Goal: Task Accomplishment & Management: Manage account settings

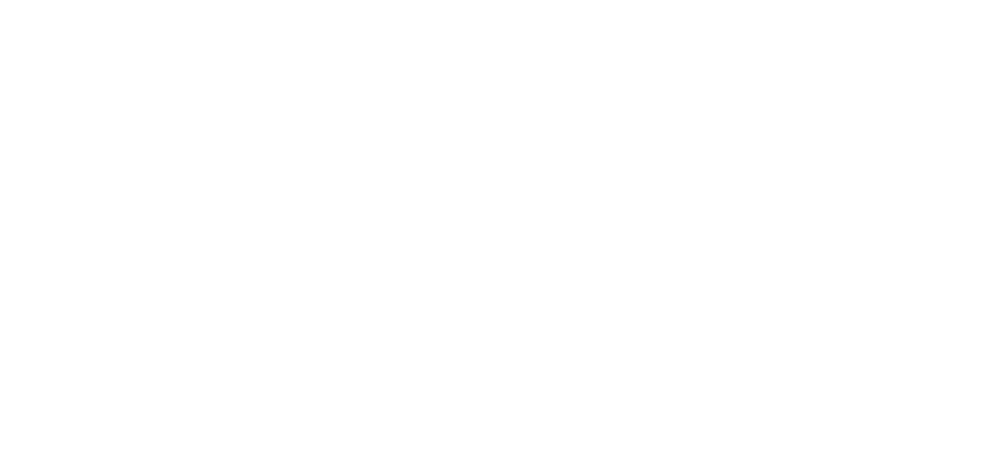
click at [64, 6] on html at bounding box center [493, 3] width 987 height 6
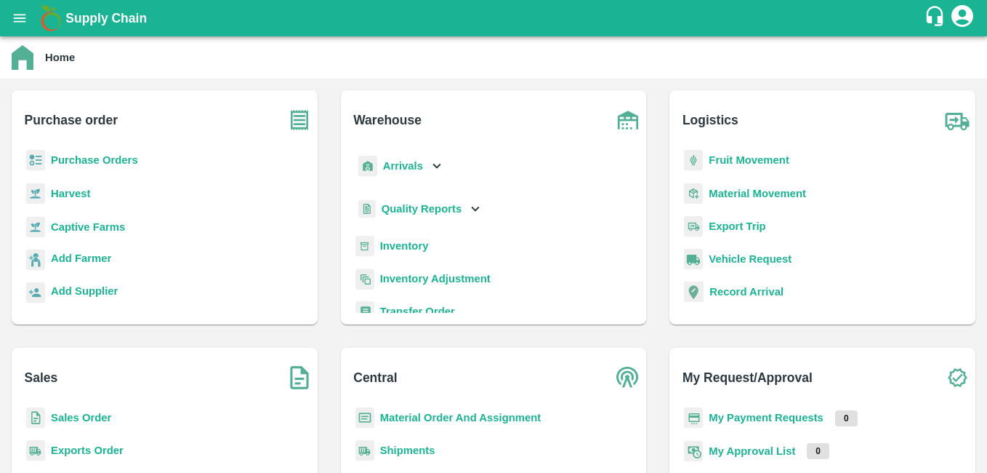
click at [80, 420] on b "Sales Order" at bounding box center [81, 417] width 60 height 12
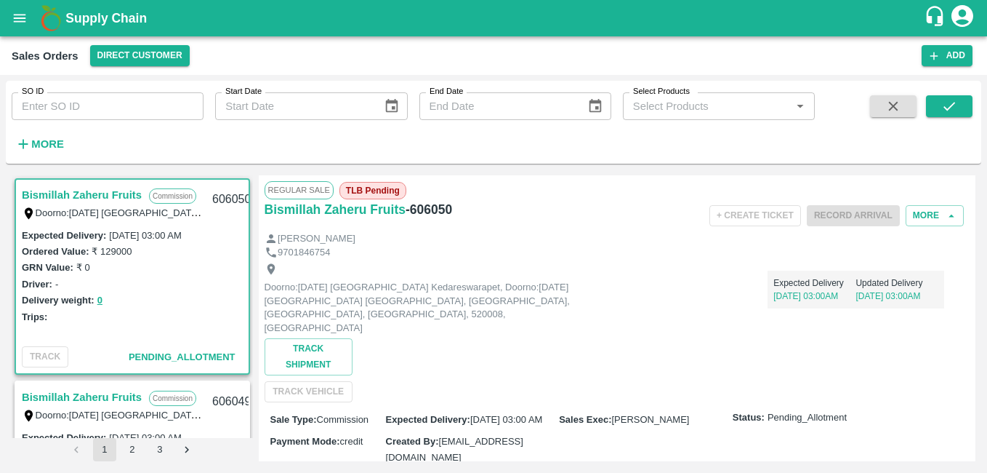
click at [71, 113] on input "SO ID" at bounding box center [108, 106] width 192 height 28
type input "605373"
click at [950, 106] on icon "submit" at bounding box center [949, 106] width 16 height 16
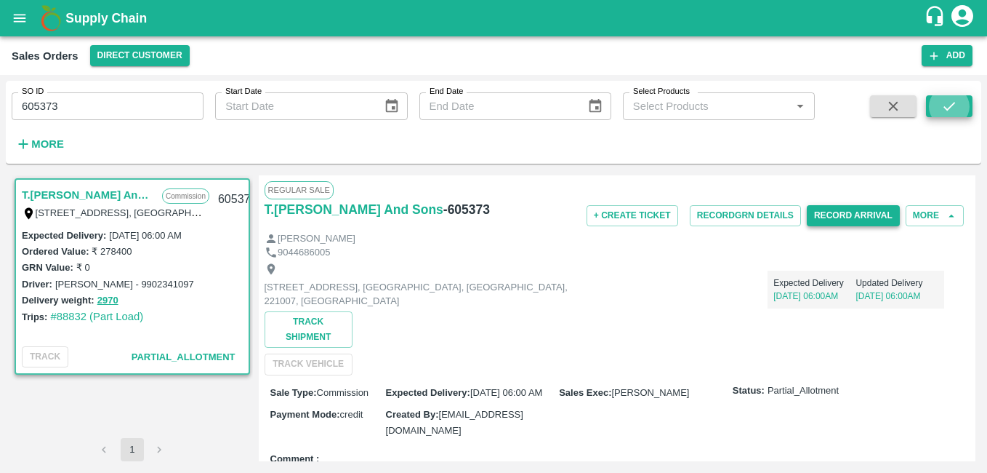
click at [848, 225] on button "Record Arrival" at bounding box center [853, 215] width 93 height 21
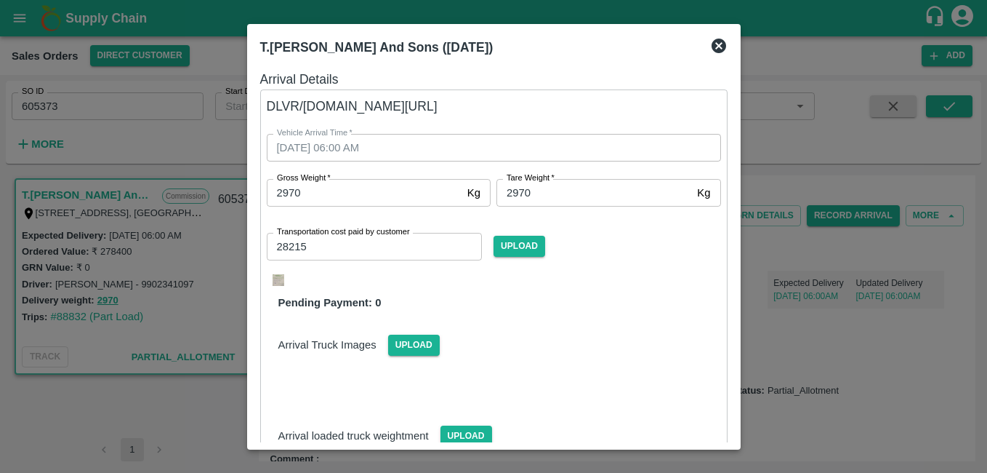
click at [768, 282] on div at bounding box center [493, 236] width 987 height 473
click at [768, 282] on div "Expected Delivery 26 Sep, 06:00AM Updated Delivery 24 Sep, 06:00AM" at bounding box center [856, 289] width 177 height 38
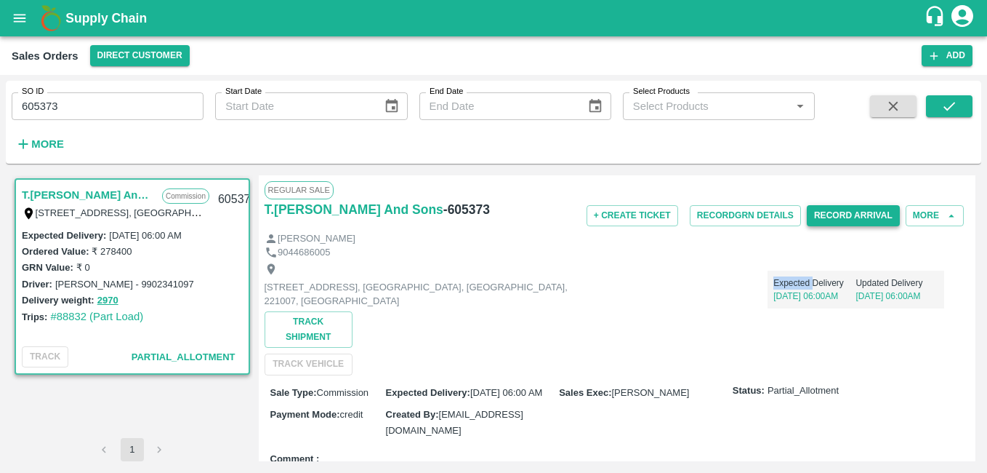
click at [871, 215] on button "Record Arrival" at bounding box center [853, 215] width 93 height 21
click at [811, 315] on div "Shop No B 27 , , Pahariya fruit mandi, Pahariya , Varanasi, U.P 221007, Varanas…" at bounding box center [618, 317] width 706 height 116
click at [808, 283] on p "Expected Delivery" at bounding box center [814, 282] width 82 height 13
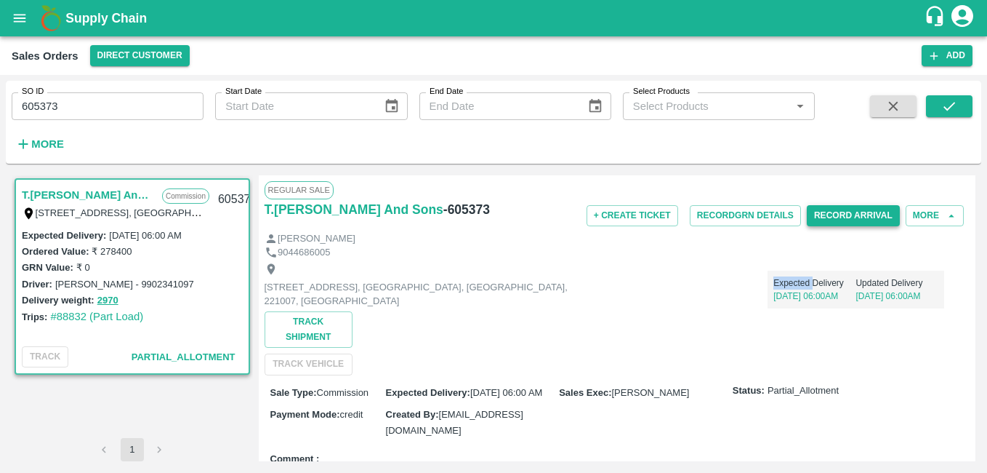
click at [808, 283] on p "Expected Delivery" at bounding box center [814, 282] width 82 height 13
click at [850, 216] on button "Record Arrival" at bounding box center [853, 215] width 93 height 21
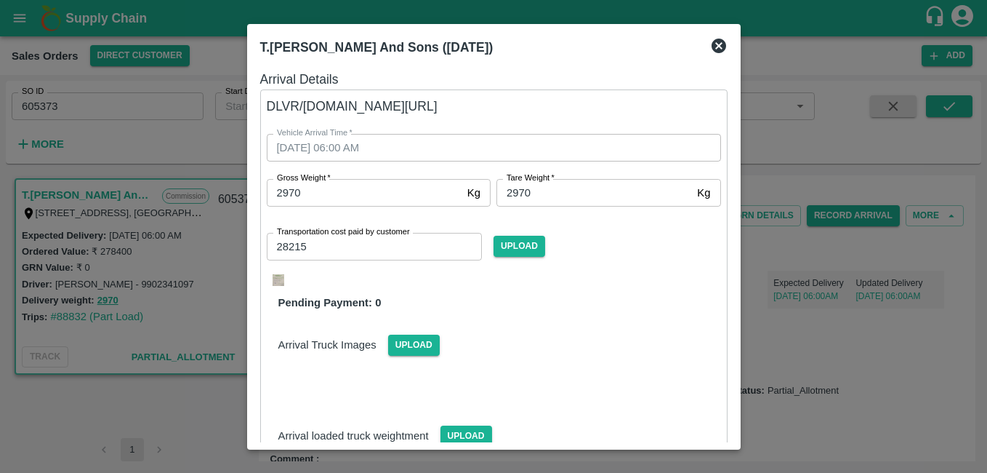
click at [719, 47] on icon at bounding box center [718, 45] width 17 height 17
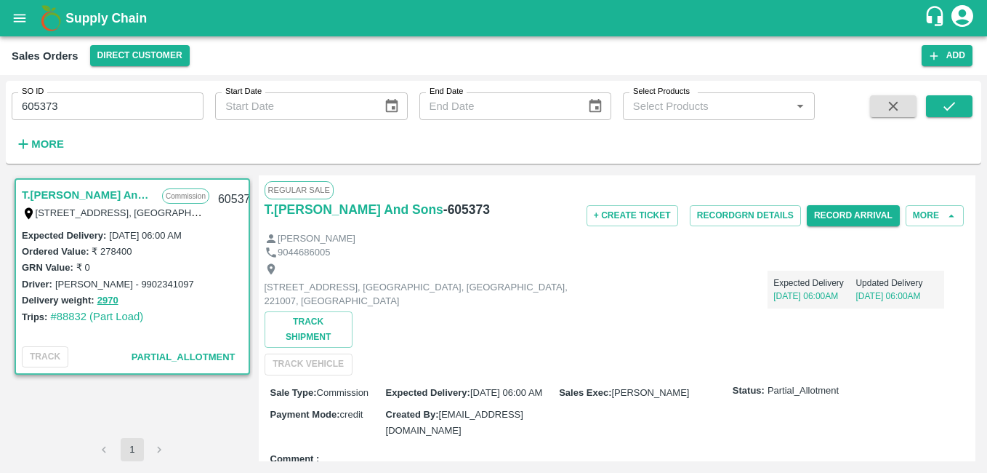
click at [695, 254] on div "9044686005" at bounding box center [618, 253] width 706 height 14
click at [723, 220] on button "Record GRN Details" at bounding box center [745, 215] width 111 height 21
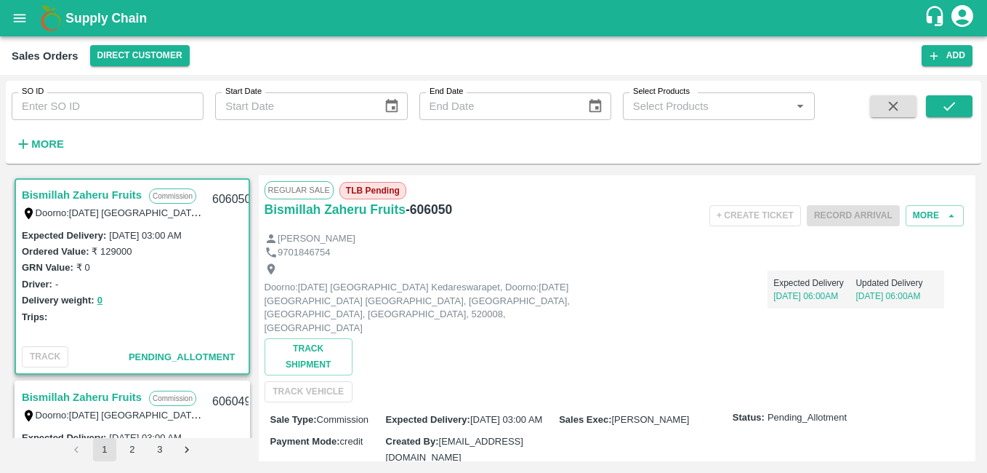
click at [134, 119] on input "SO ID" at bounding box center [108, 106] width 192 height 28
click at [134, 115] on input "SO ID" at bounding box center [108, 106] width 192 height 28
click at [134, 106] on input "SO ID" at bounding box center [108, 106] width 192 height 28
click at [132, 98] on input "SO ID" at bounding box center [108, 106] width 192 height 28
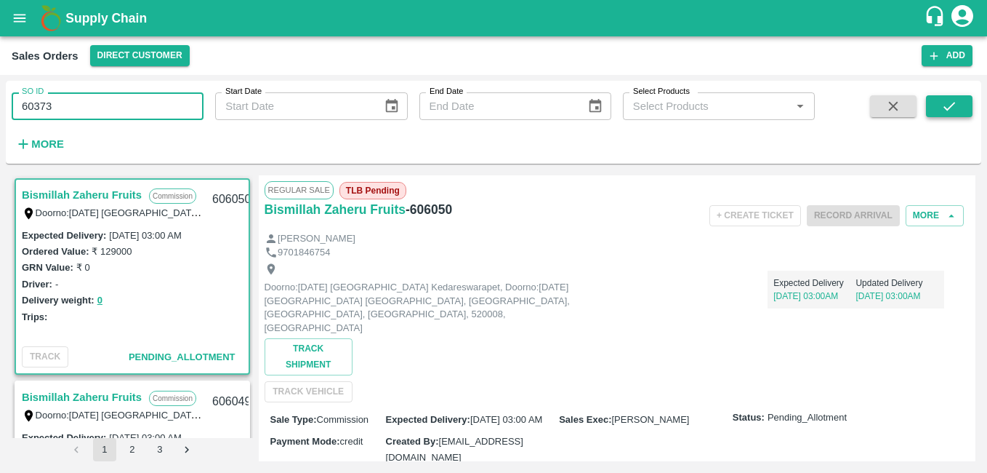
type input "60373"
click at [949, 111] on icon "submit" at bounding box center [949, 106] width 16 height 16
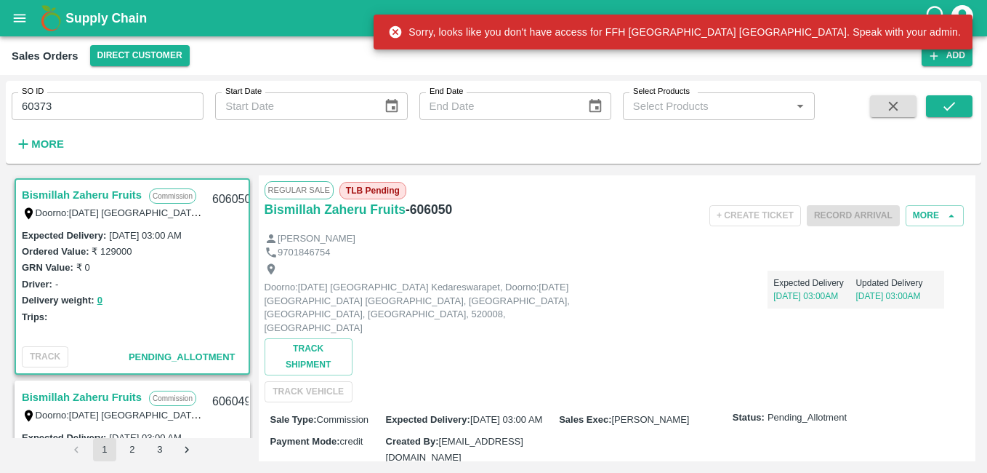
click at [33, 105] on input "60373" at bounding box center [108, 106] width 192 height 28
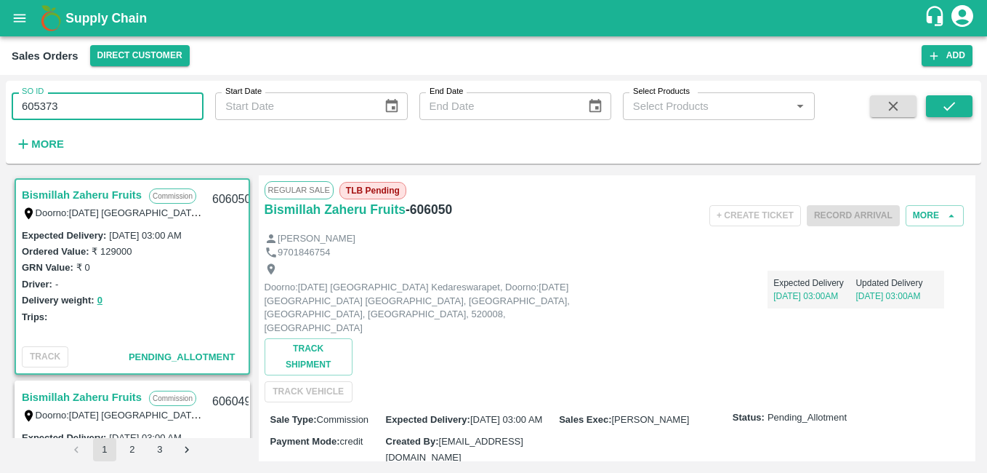
type input "605373"
click at [966, 103] on button "submit" at bounding box center [949, 106] width 47 height 22
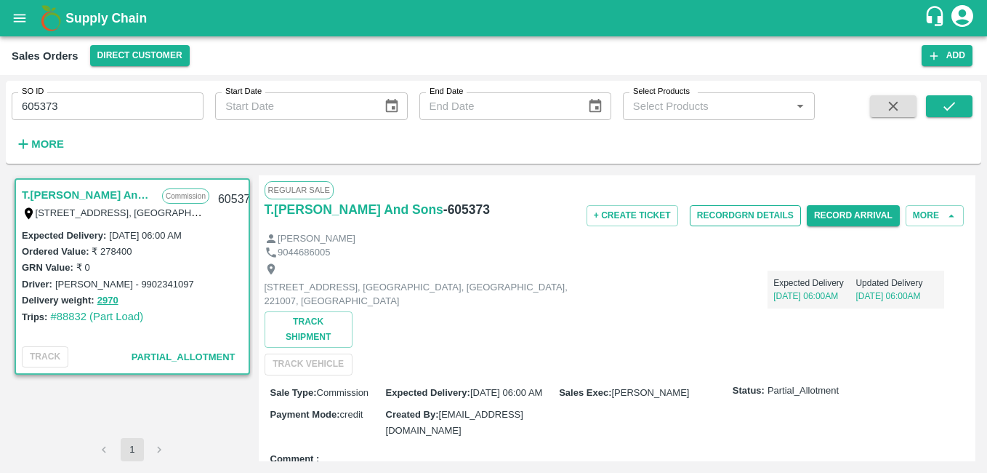
click at [744, 222] on button "Record GRN Details" at bounding box center [745, 215] width 111 height 21
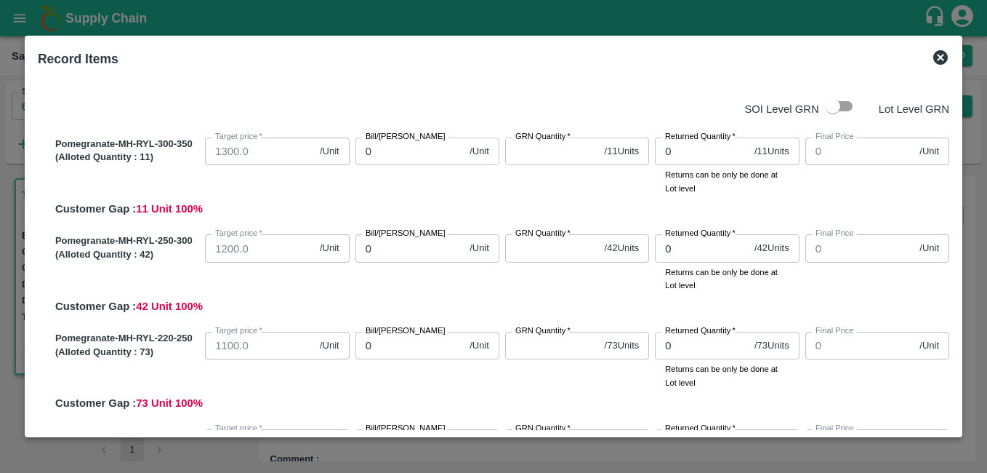
click at [393, 156] on input "0" at bounding box center [409, 151] width 109 height 28
click at [368, 152] on input "0" at bounding box center [409, 151] width 109 height 28
click at [366, 151] on input "0" at bounding box center [409, 151] width 109 height 28
type input "10"
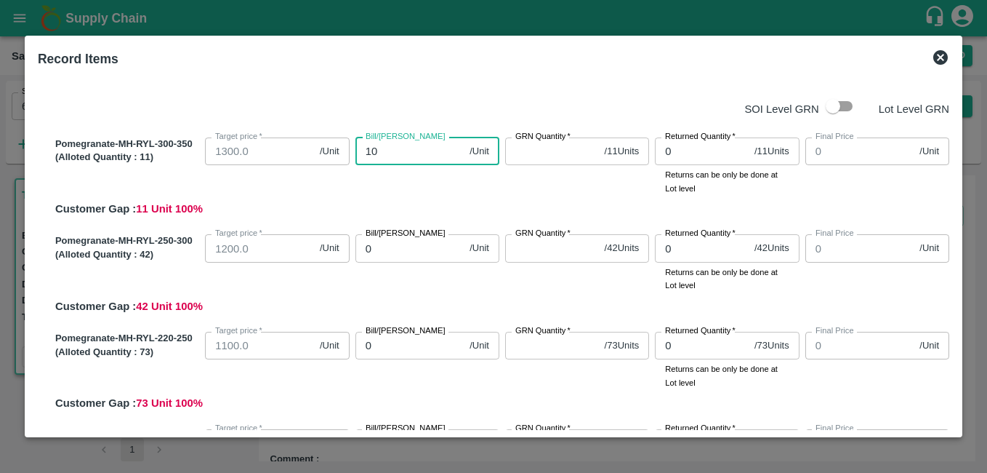
type input "10"
type input "120"
type input "1250"
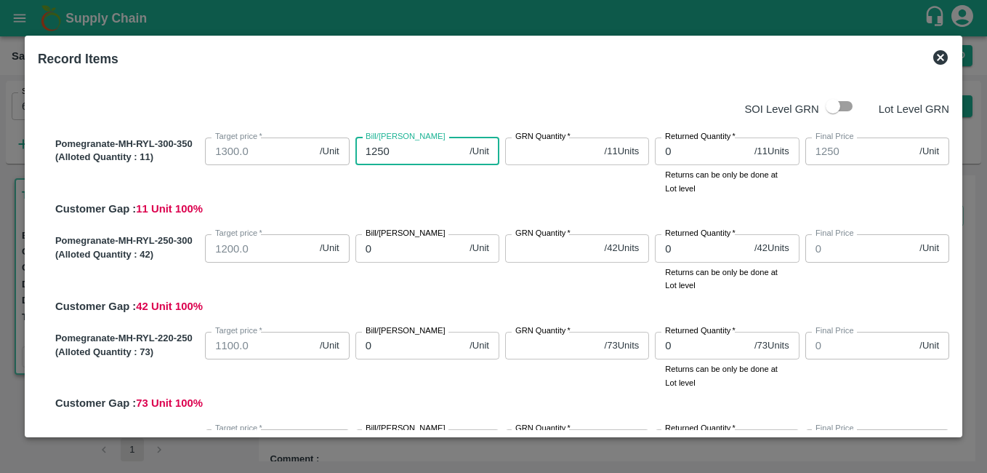
type input "1250"
click at [518, 161] on input "GRN Quantity   *" at bounding box center [552, 151] width 94 height 28
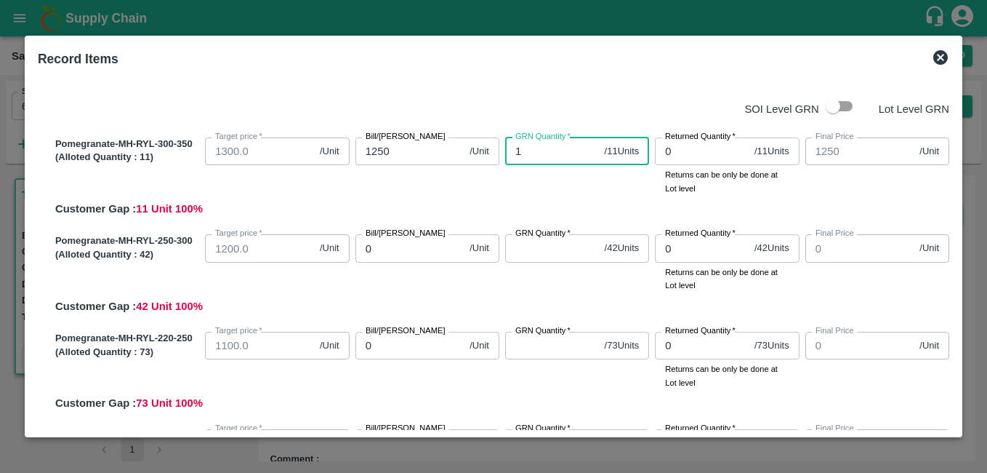
type input "11"
click at [399, 250] on input "0" at bounding box center [409, 248] width 109 height 28
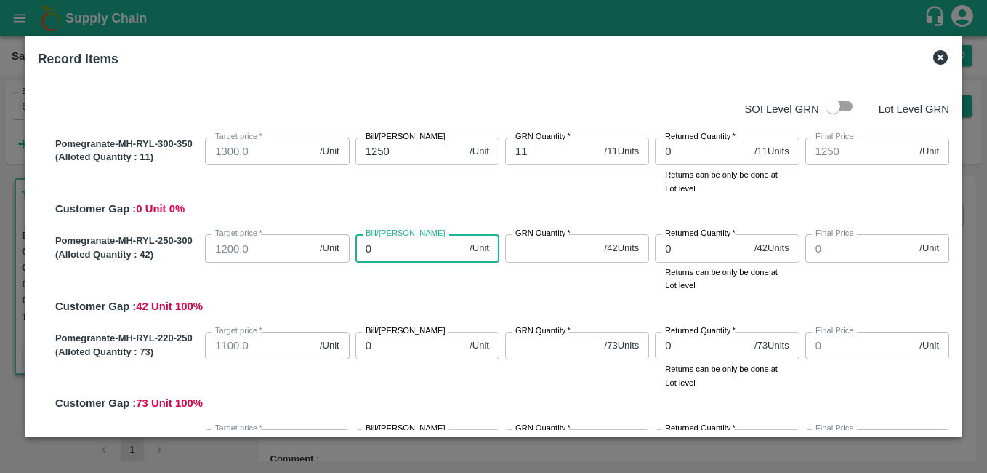
click at [368, 251] on input "0" at bounding box center [409, 248] width 109 height 28
click at [363, 246] on input "0" at bounding box center [409, 248] width 109 height 28
type input "1250"
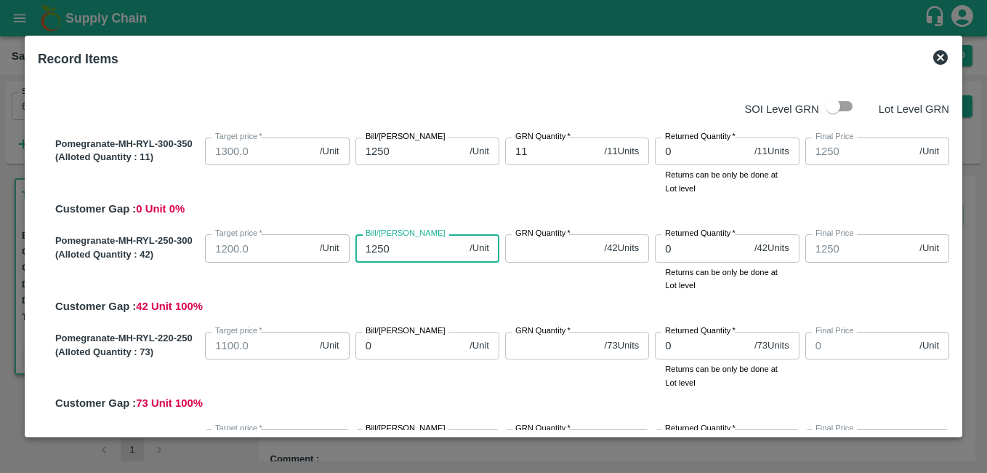
click at [539, 246] on input "GRN Quantity   *" at bounding box center [552, 248] width 94 height 28
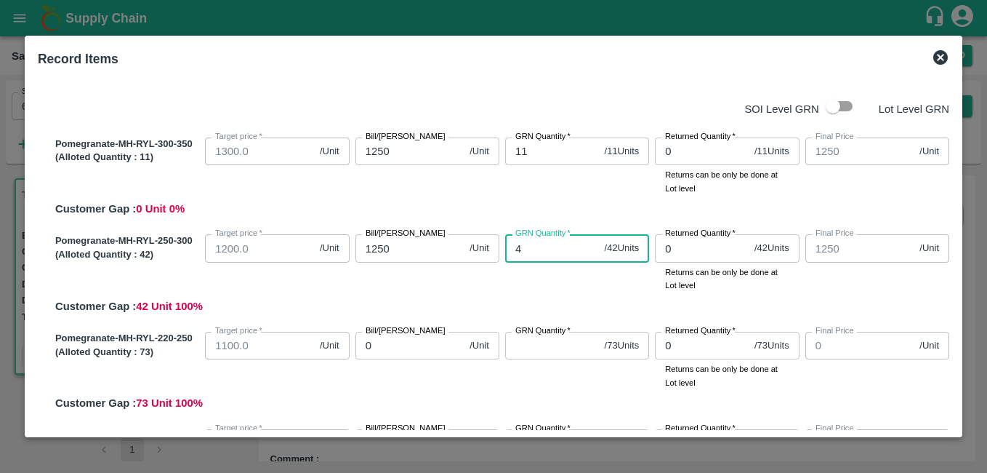
type input "42"
click at [409, 342] on input "0" at bounding box center [409, 345] width 109 height 28
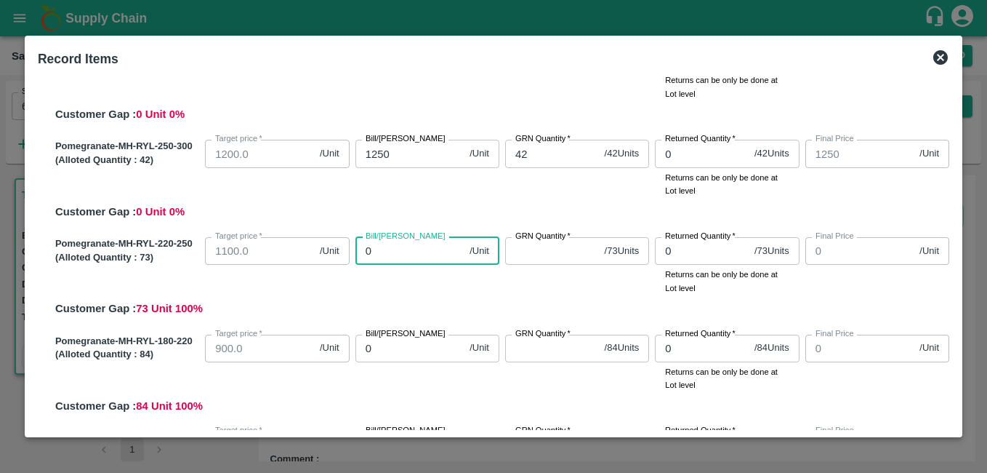
scroll to position [145, 0]
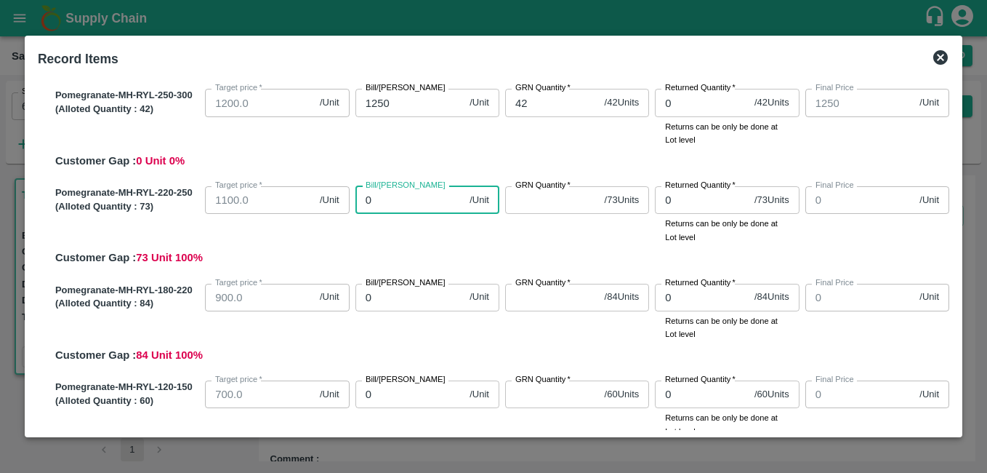
click at [393, 201] on input "0" at bounding box center [409, 200] width 109 height 28
click at [359, 199] on input "0" at bounding box center [409, 200] width 109 height 28
type input "110"
type input "1130"
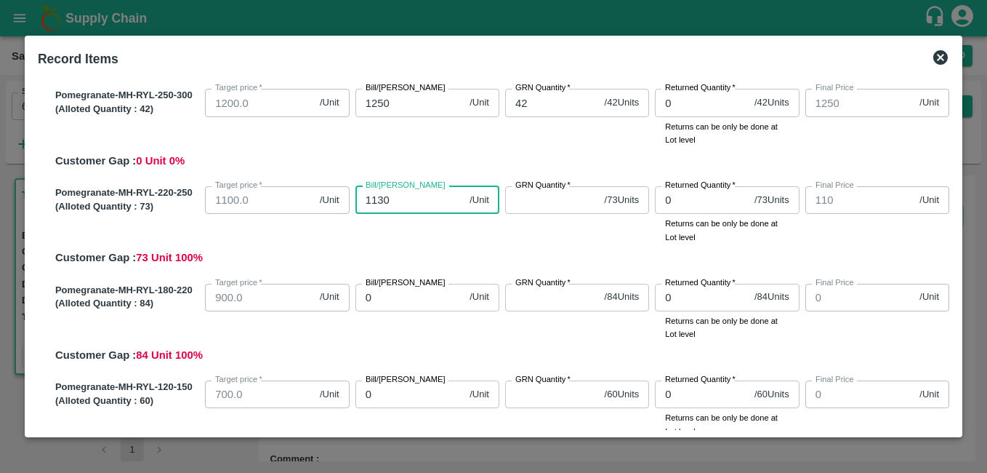
type input "1130"
type input "113"
type input "1137"
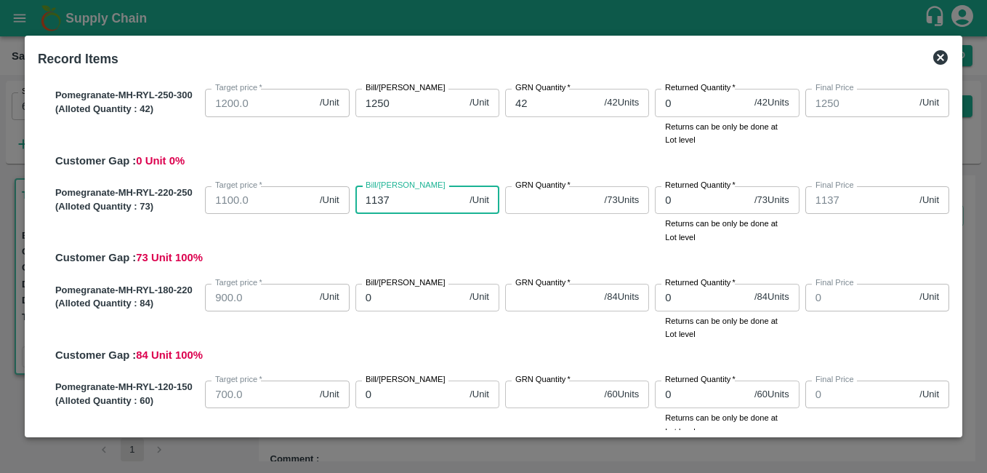
type input "1137"
click at [552, 201] on input "GRN Quantity   *" at bounding box center [552, 200] width 94 height 28
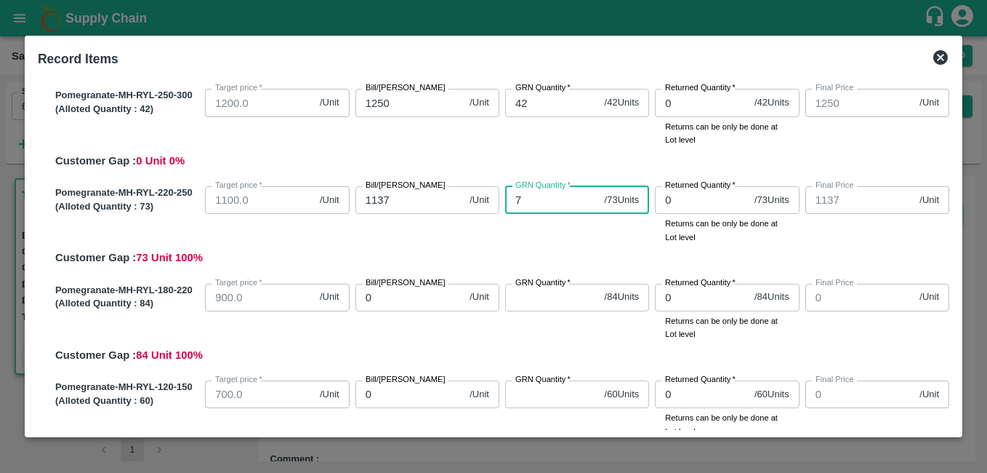
type input "73"
type input "-1"
click at [409, 305] on input "-1" at bounding box center [409, 298] width 109 height 28
type input "-1"
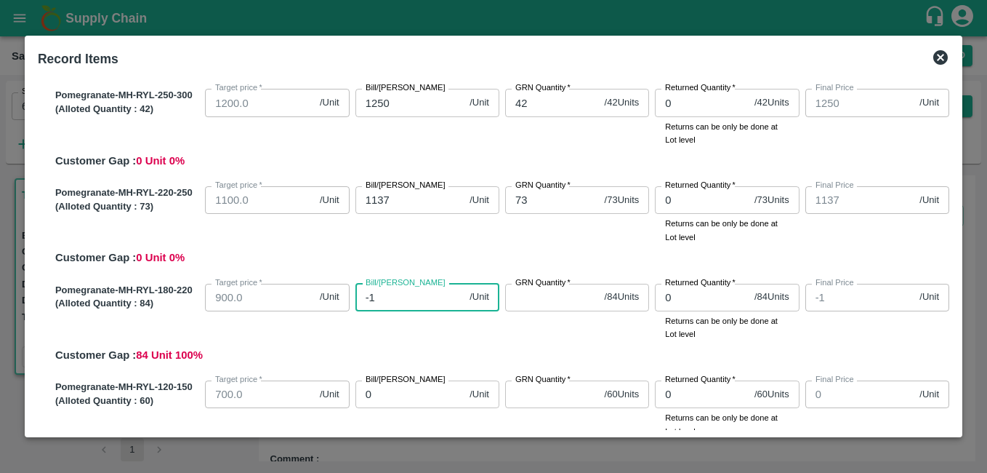
scroll to position [218, 0]
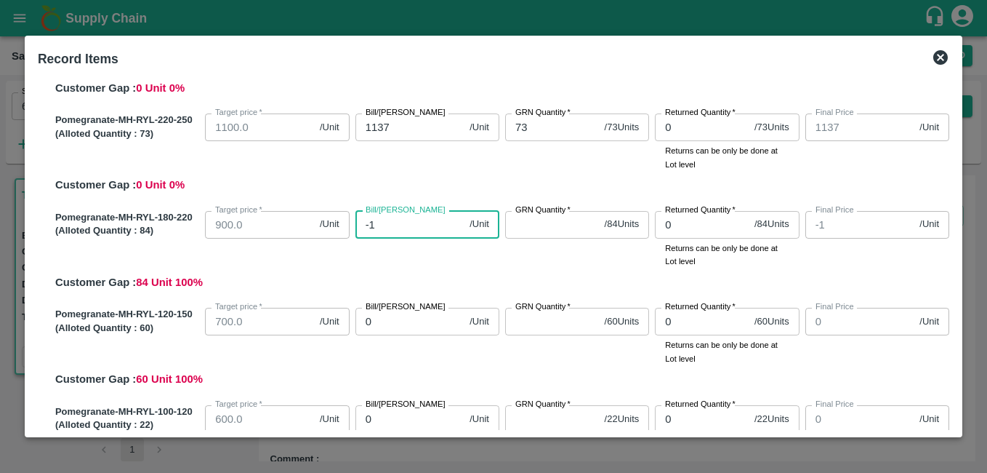
click at [395, 225] on input "-1" at bounding box center [409, 225] width 109 height 28
type input "0"
type input "992"
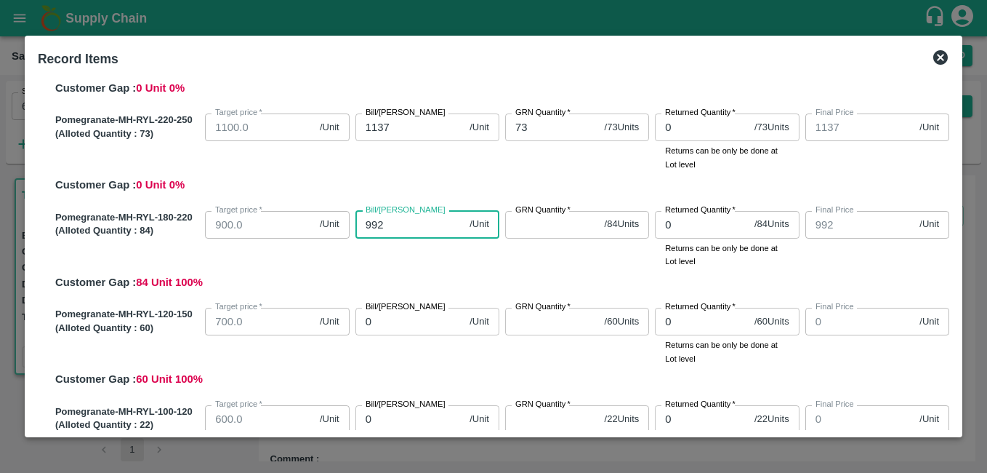
click at [517, 230] on input "GRN Quantity   *" at bounding box center [552, 225] width 94 height 28
type input "0"
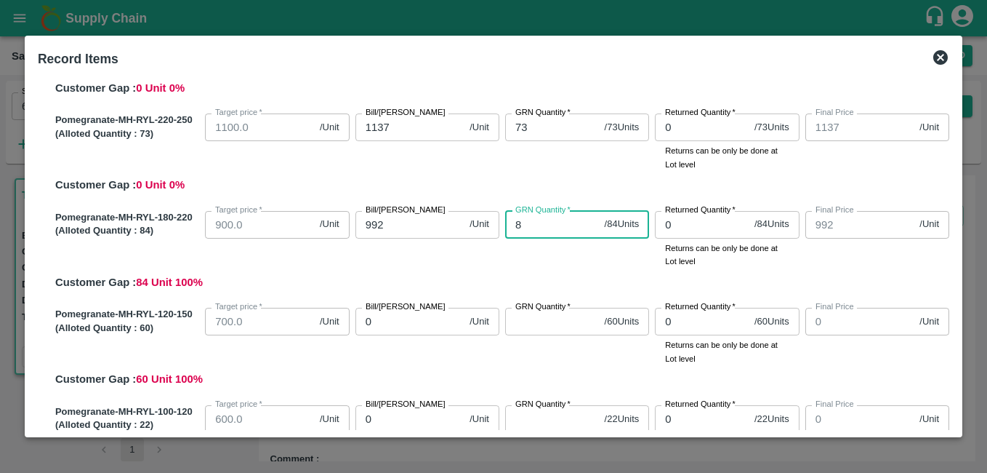
type input "84"
click at [394, 320] on input "0" at bounding box center [409, 322] width 109 height 28
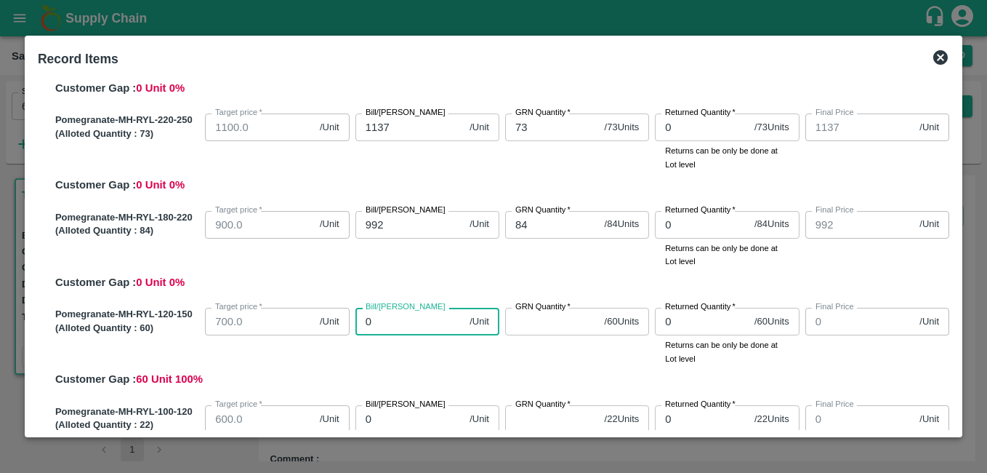
click at [383, 319] on input "0" at bounding box center [409, 322] width 109 height 28
type input "8"
type input "827"
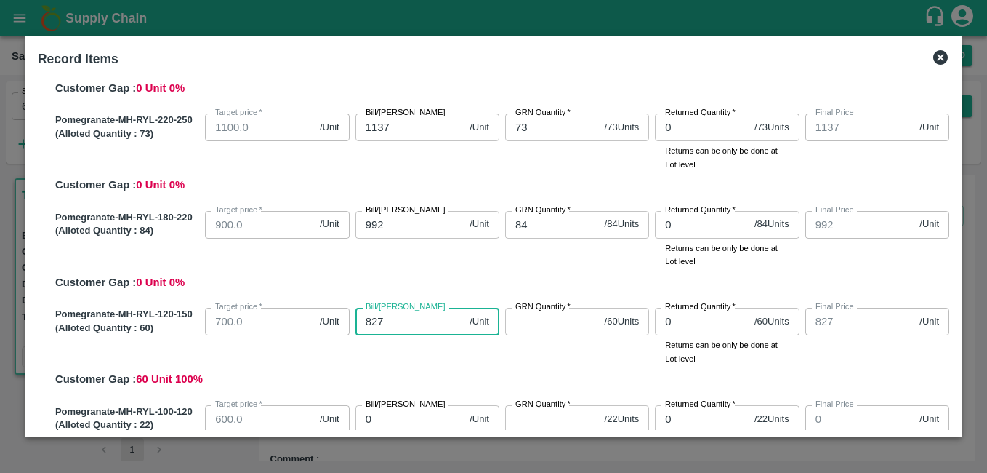
click at [521, 328] on input "GRN Quantity   *" at bounding box center [552, 322] width 94 height 28
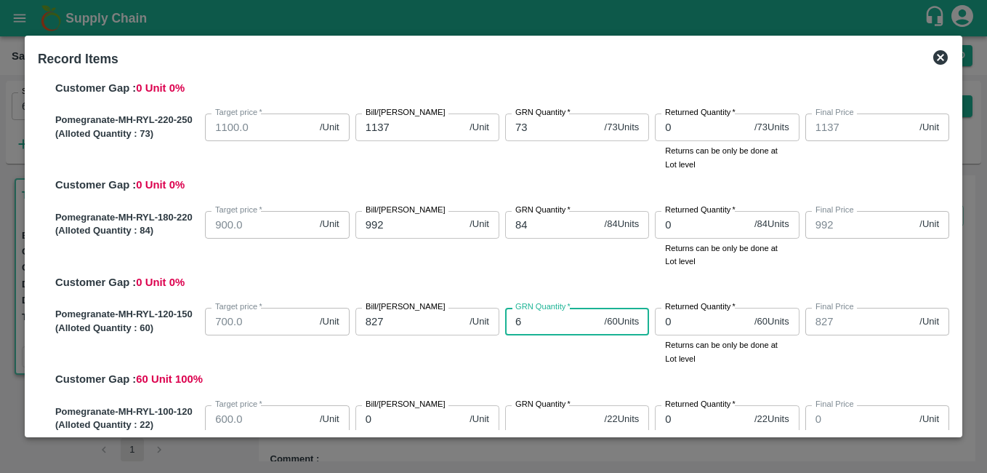
type input "60"
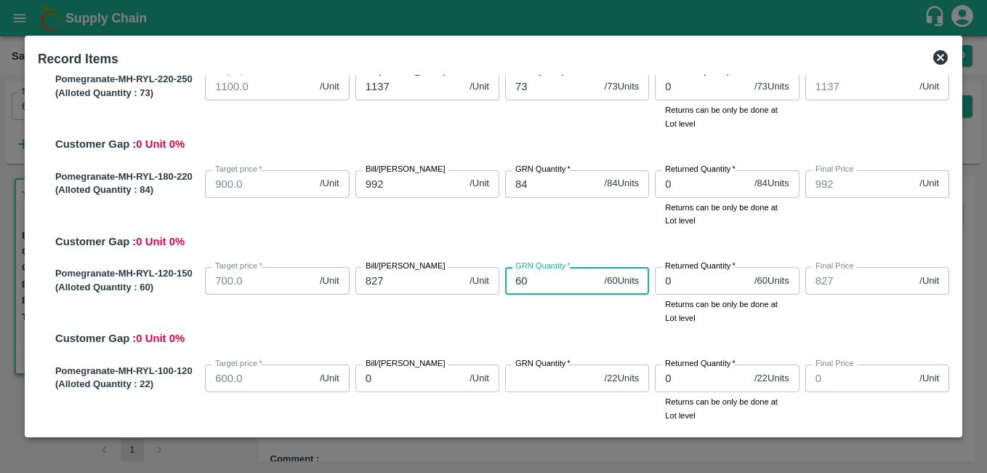
scroll to position [291, 0]
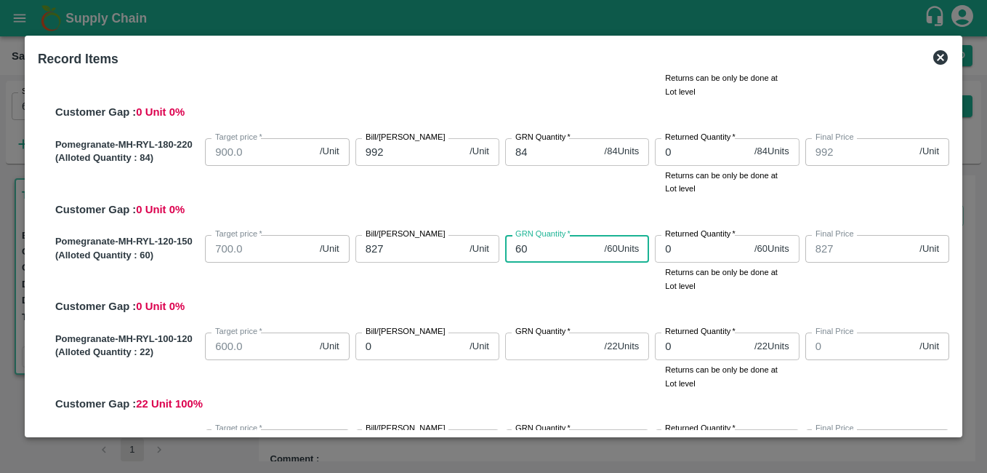
type input "60"
click at [403, 347] on input "0" at bounding box center [409, 346] width 109 height 28
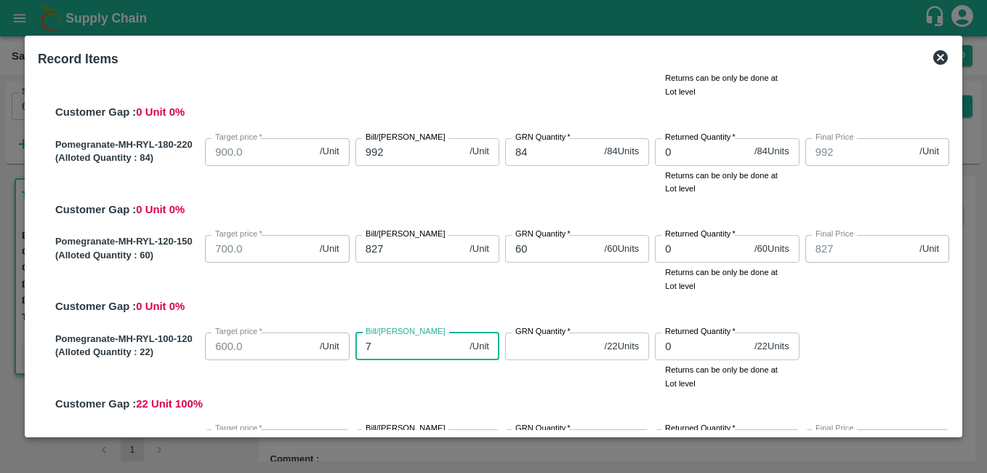
type input "73"
type input "730"
click at [528, 351] on input "GRN Quantity   *" at bounding box center [552, 346] width 94 height 28
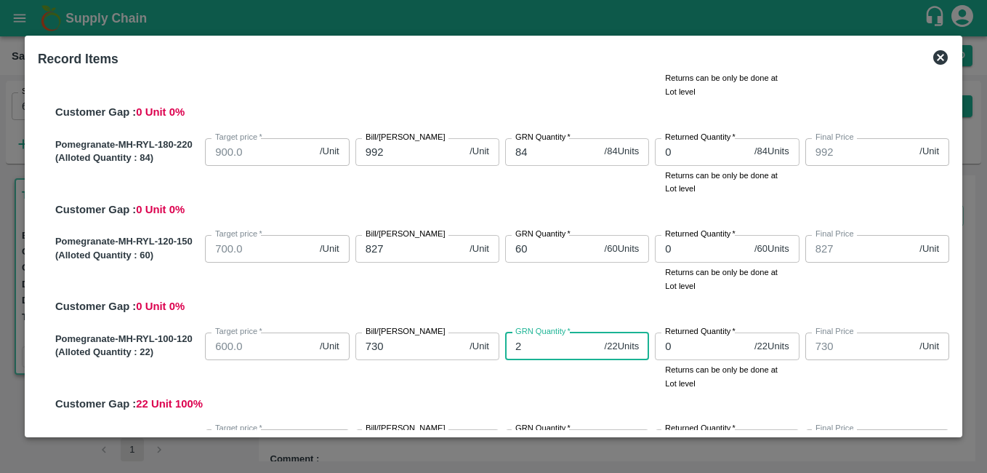
type input "22"
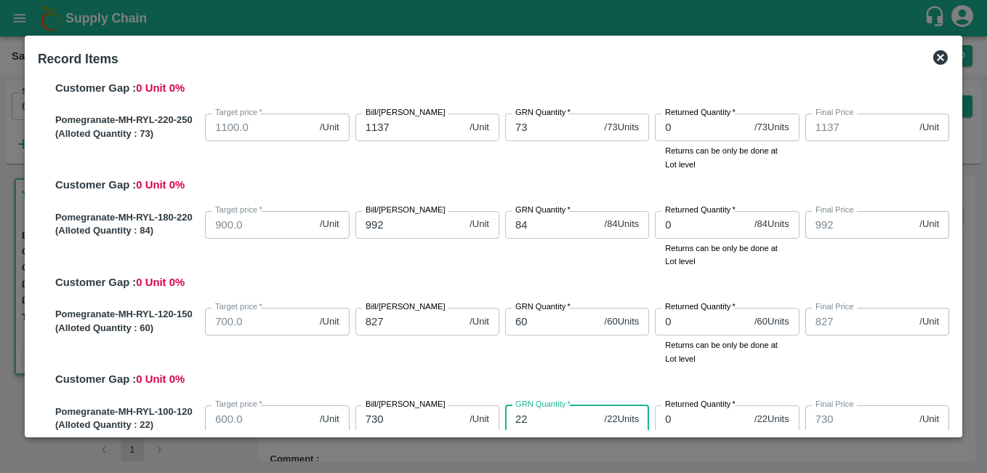
scroll to position [145, 0]
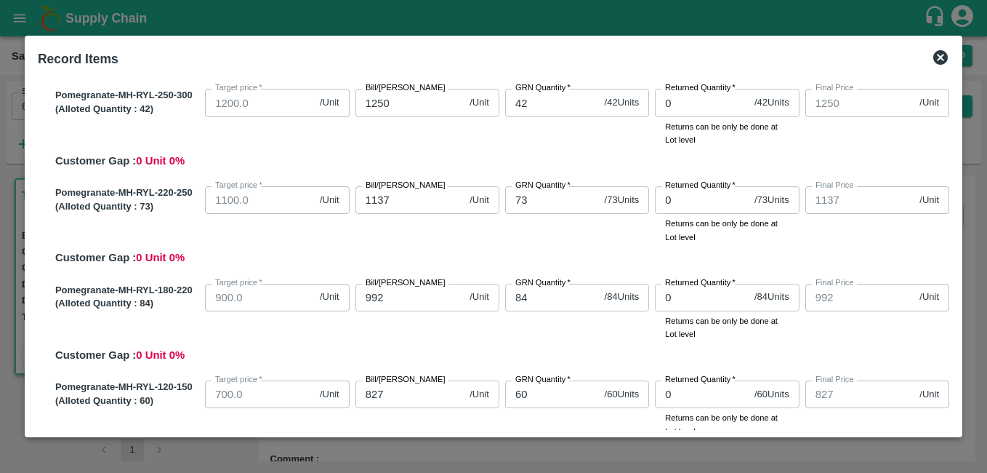
type input "22"
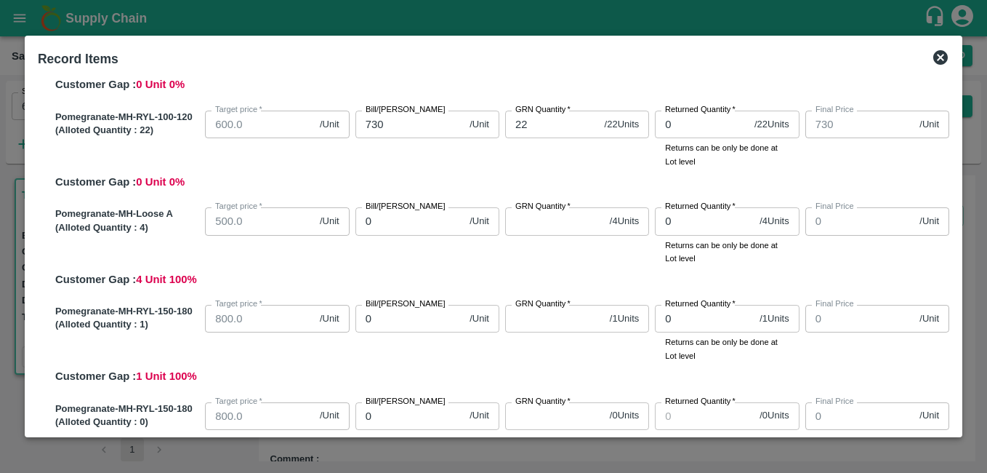
scroll to position [499, 0]
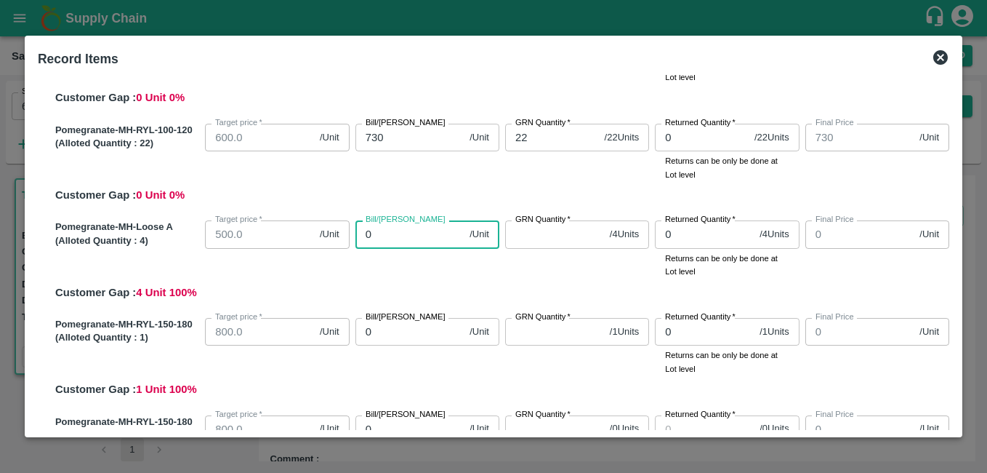
click at [405, 230] on input "0" at bounding box center [409, 234] width 109 height 28
type input "500"
click at [563, 237] on input "GRN Quantity   *" at bounding box center [554, 234] width 99 height 28
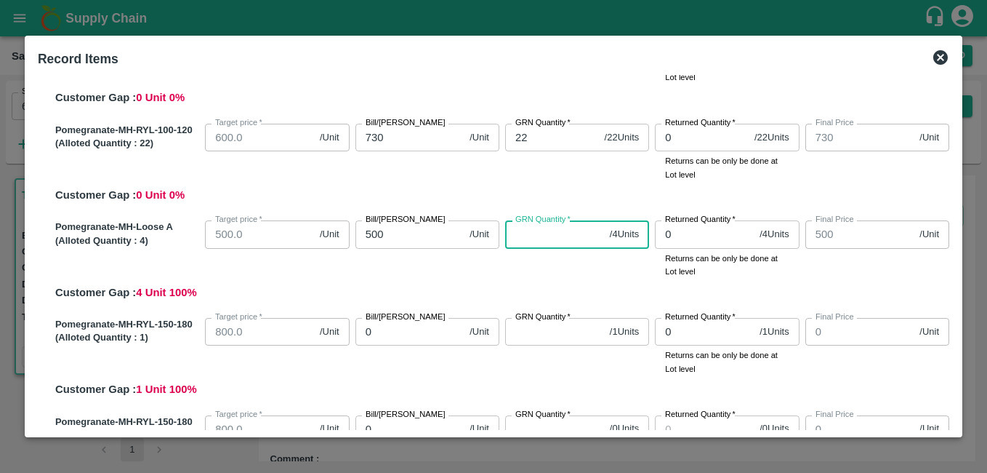
type input "4"
click at [394, 334] on input "0" at bounding box center [409, 332] width 109 height 28
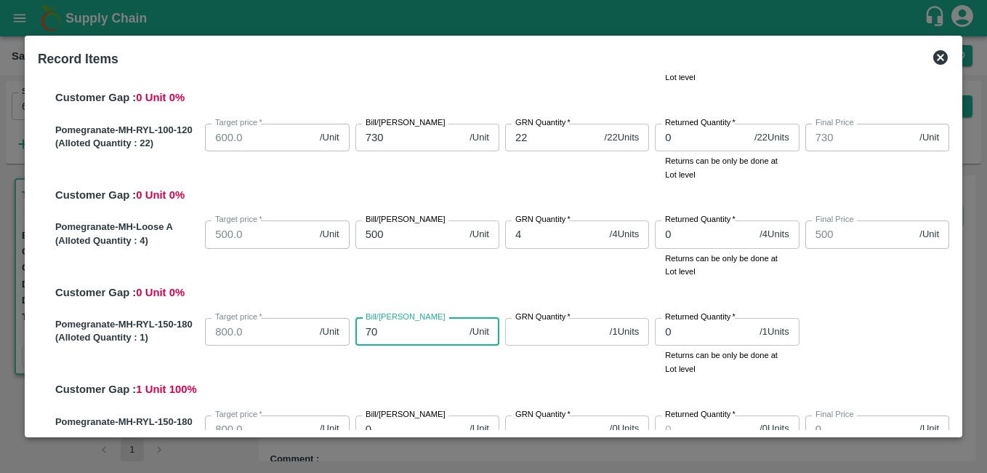
type input "700"
click at [550, 335] on input "GRN Quantity   *" at bounding box center [554, 332] width 99 height 28
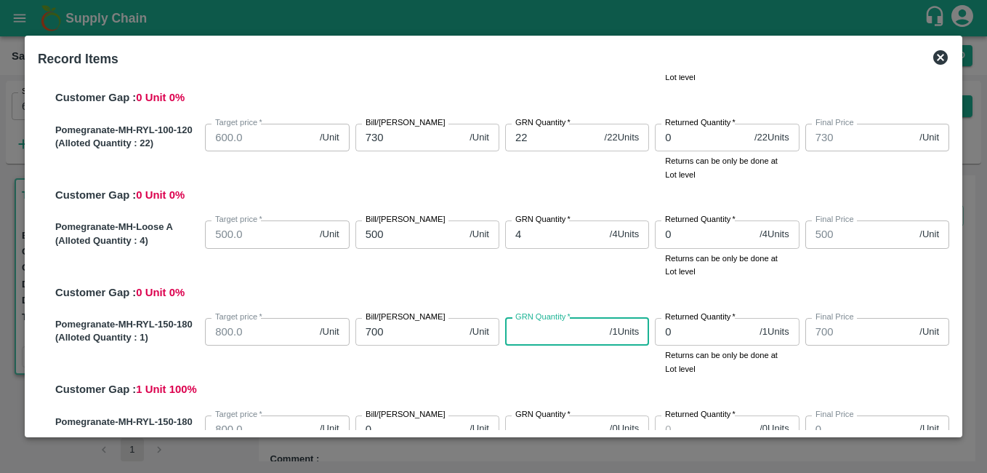
type input "1"
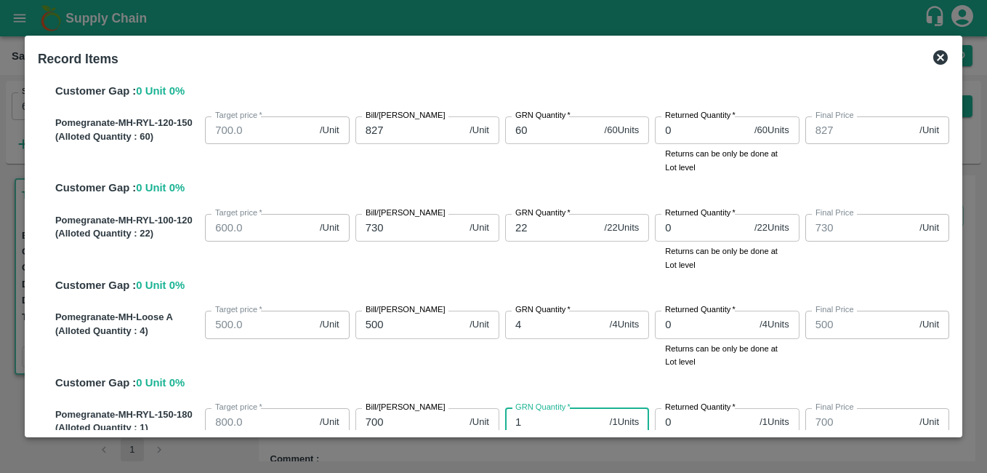
scroll to position [354, 0]
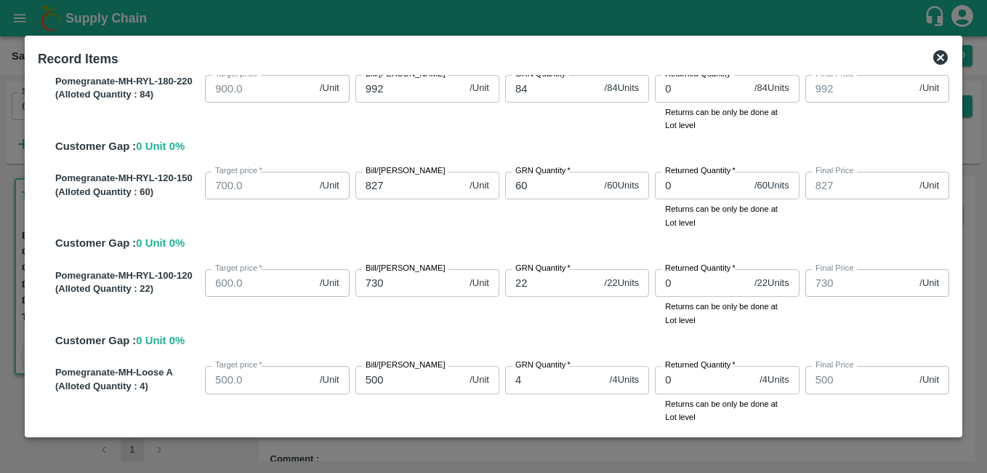
type input "1"
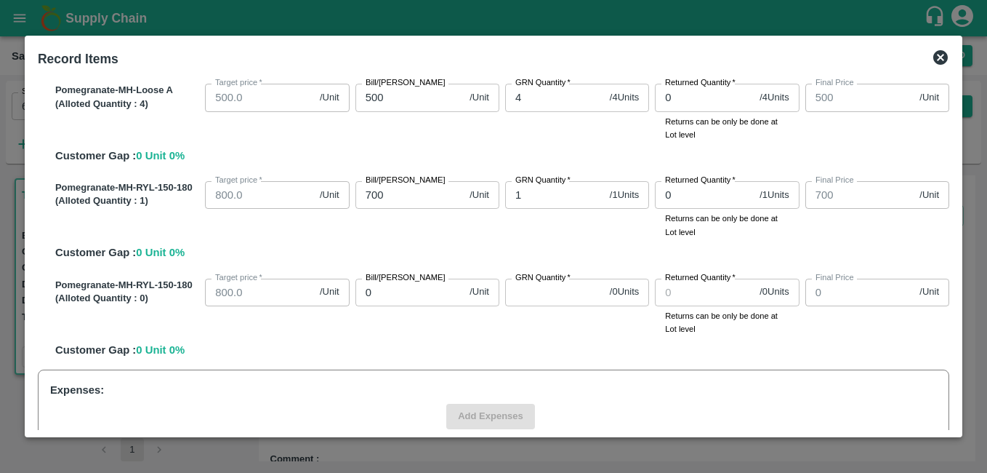
scroll to position [654, 0]
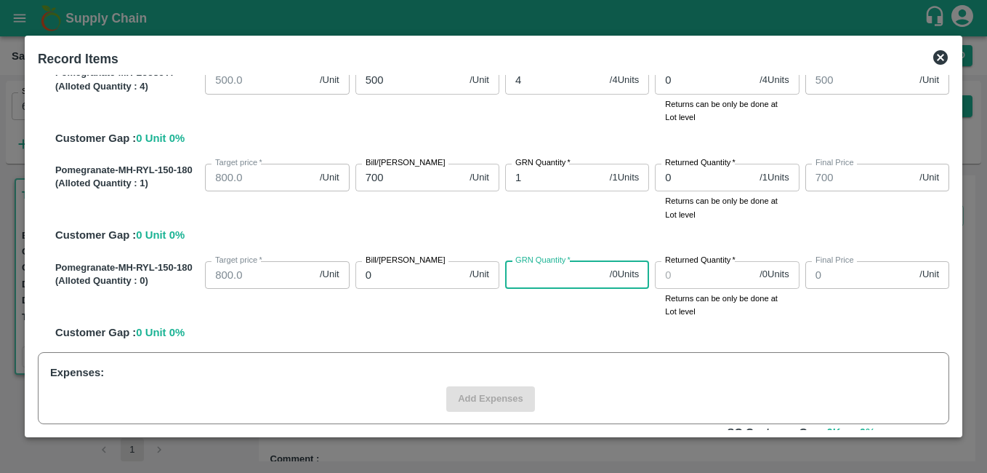
click at [531, 276] on input "GRN Quantity   *" at bounding box center [554, 275] width 99 height 28
type input "0"
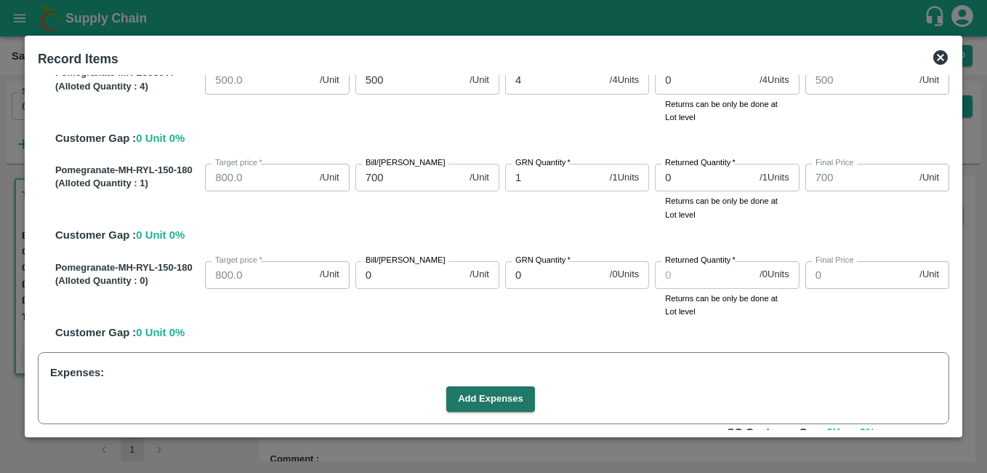
drag, startPoint x: 956, startPoint y: 399, endPoint x: 955, endPoint y: 416, distance: 16.7
click at [955, 416] on div "Record Items SOI Level GRN Lot Level GRN Pomegranate-MH-RYL-300-350 (Alloted Qu…" at bounding box center [494, 237] width 938 height 402
drag, startPoint x: 955, startPoint y: 416, endPoint x: 829, endPoint y: 330, distance: 152.8
click at [829, 330] on div "Pomegranate-MH-RYL-150-180 (Alloted Quantity : 0 ) Target price   * 800.0 /Unit…" at bounding box center [499, 298] width 900 height 86
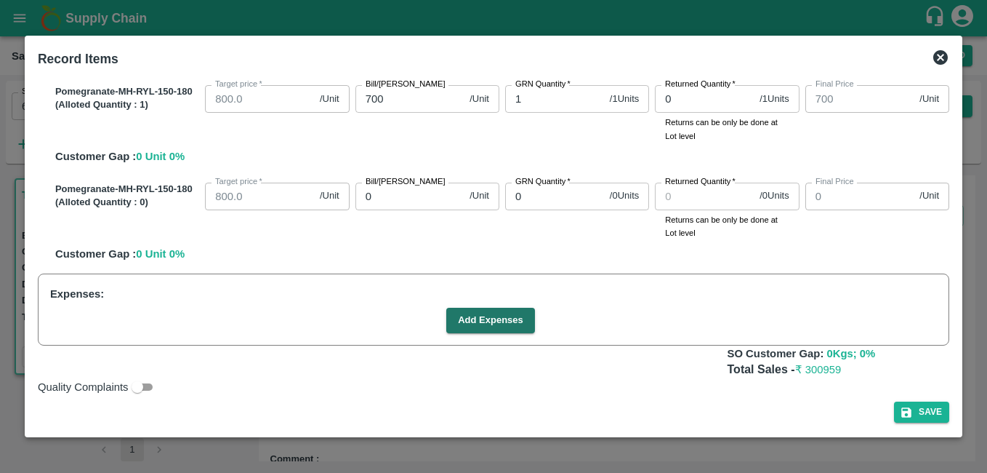
scroll to position [736, 0]
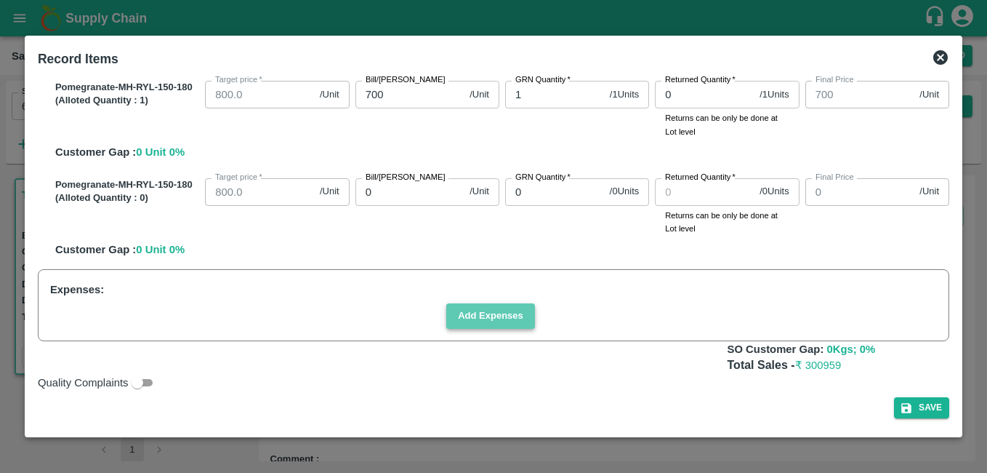
click at [499, 323] on button "Add Expenses" at bounding box center [490, 315] width 89 height 25
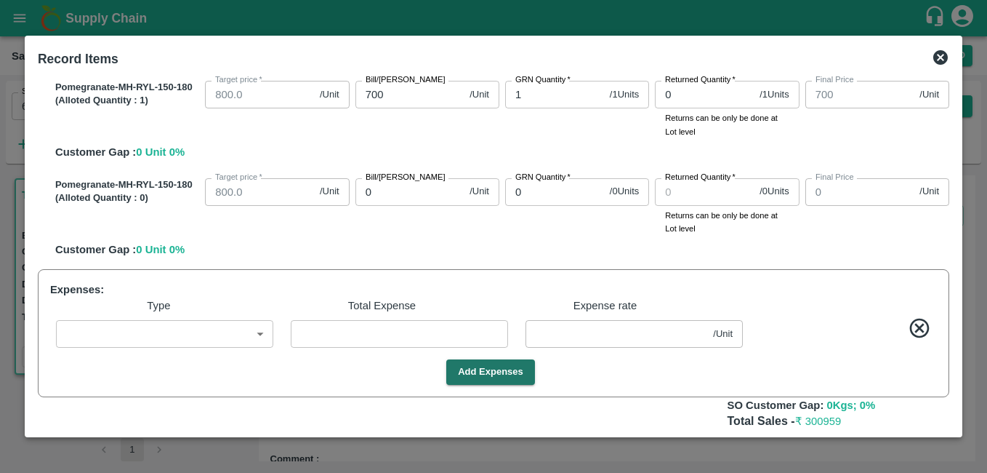
click at [153, 337] on body "Supply Chain Sales Orders Direct Customer Add SO ID 605373 SO ID Start Date Sta…" at bounding box center [493, 236] width 987 height 473
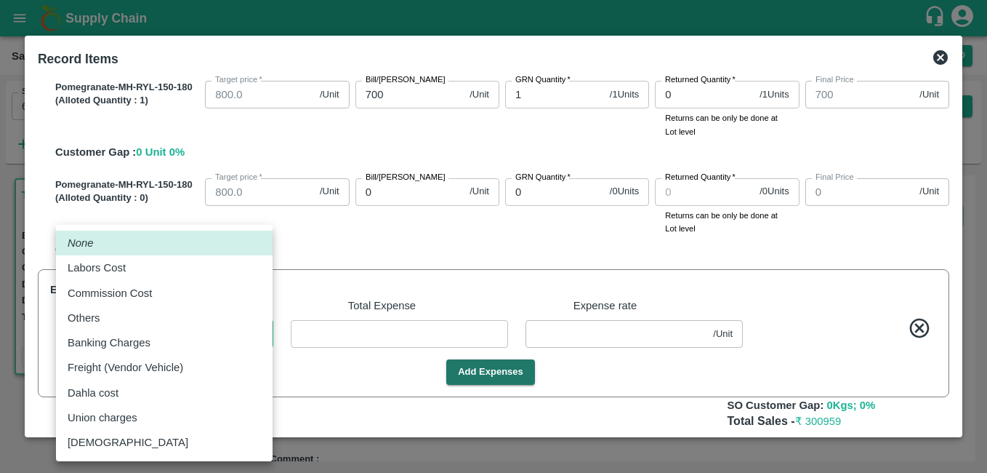
click at [151, 293] on p "Commission Cost" at bounding box center [110, 293] width 84 height 16
type input "Commission Cost"
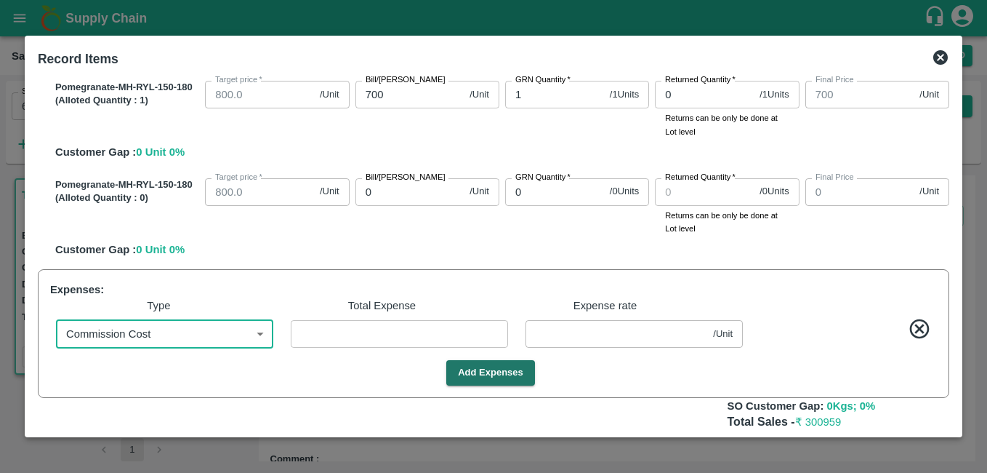
click at [364, 334] on input "number" at bounding box center [399, 334] width 217 height 28
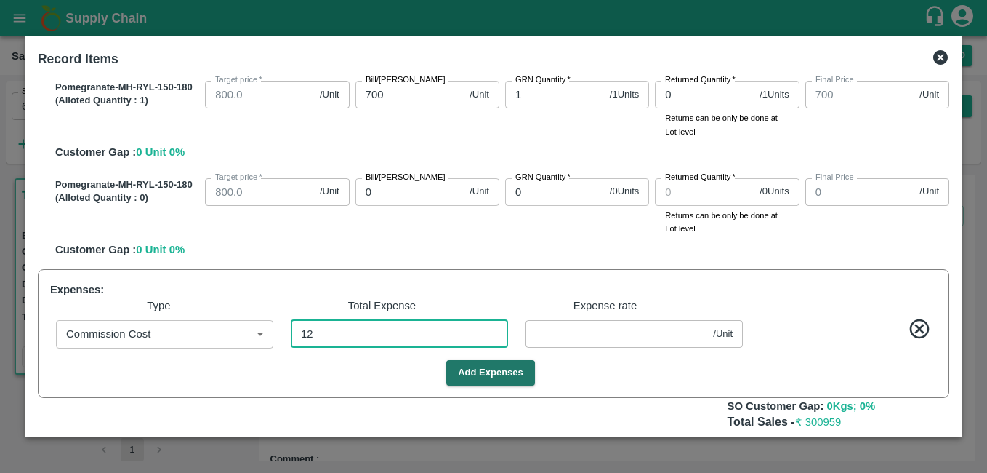
type input "120"
type input "1245.9461"
type input "1132.9461"
type input "-4.0539"
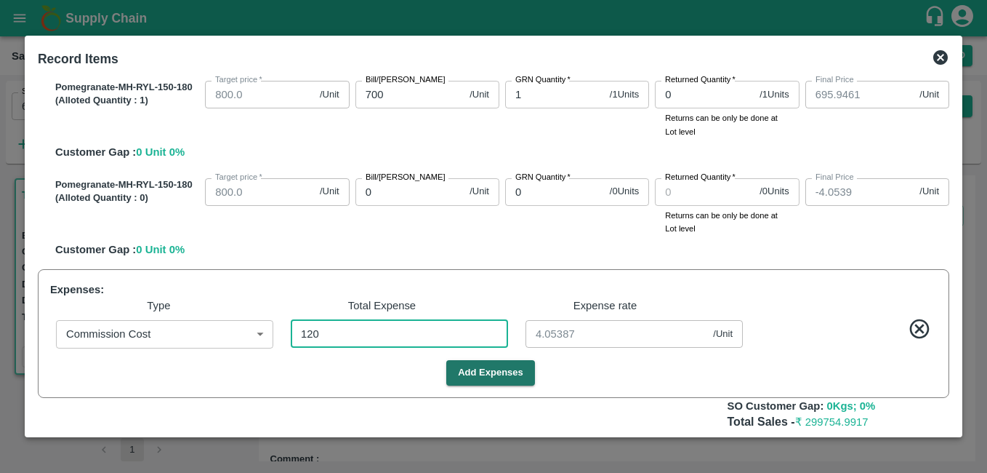
type input "987.9461"
type input "822.9461"
type input "725.9461"
type input "495.9461"
type input "695.9461"
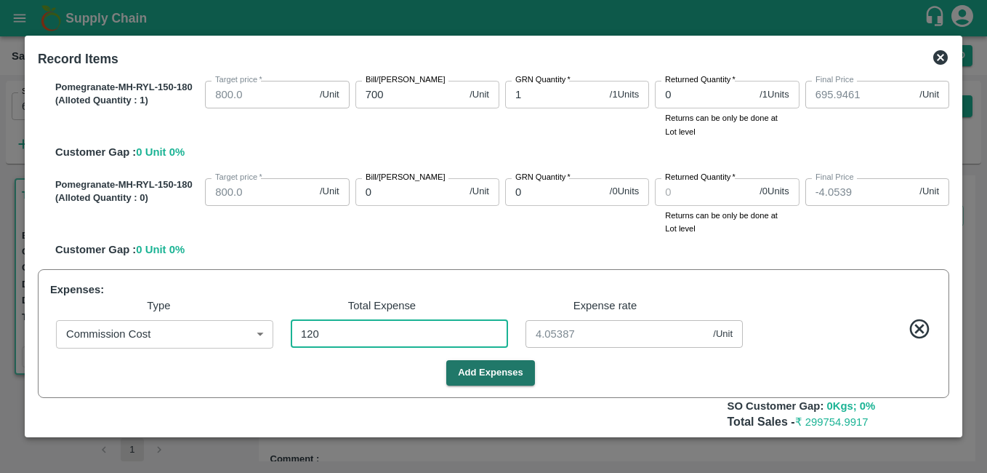
type input "1204"
type input "4.05387"
type input "12045"
type input "1209.4444"
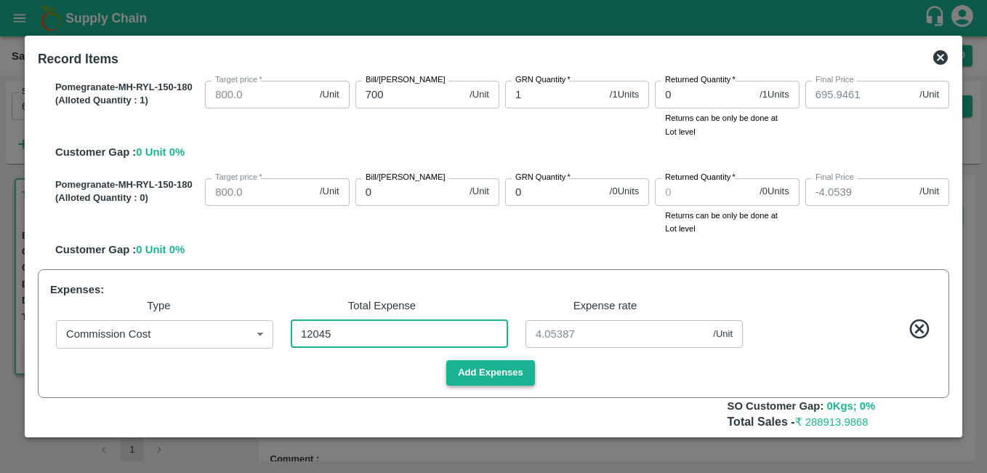
type input "1096.4444"
type input "-40.5556"
type input "951.4444"
type input "786.4444"
type input "689.4444"
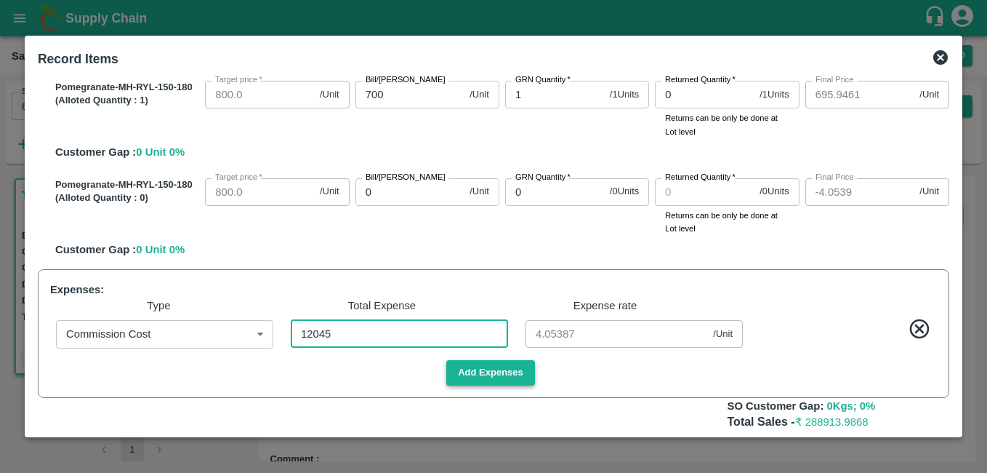
type input "459.4444"
type input "659.4444"
type input "40.55556"
type input "12045"
click at [509, 371] on button "Add Expenses" at bounding box center [490, 372] width 89 height 25
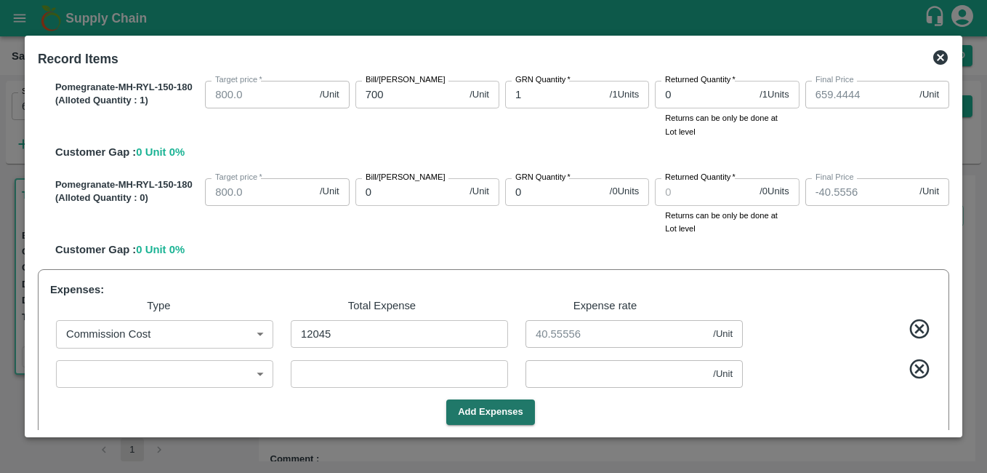
click at [196, 377] on body "Supply Chain Sales Orders Direct Customer Add SO ID 605373 SO ID Start Date Sta…" at bounding box center [493, 236] width 987 height 473
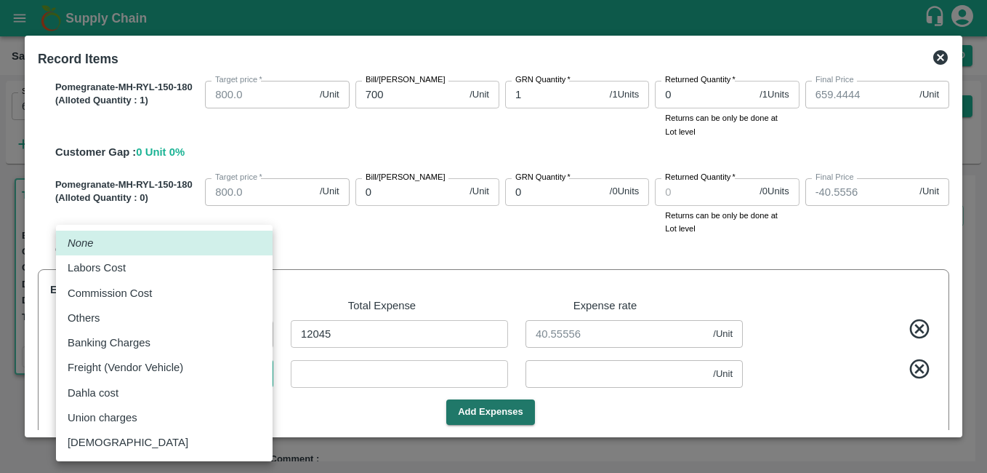
drag, startPoint x: 189, startPoint y: 273, endPoint x: 359, endPoint y: 371, distance: 196.4
click at [188, 273] on div "Labors Cost" at bounding box center [164, 268] width 193 height 16
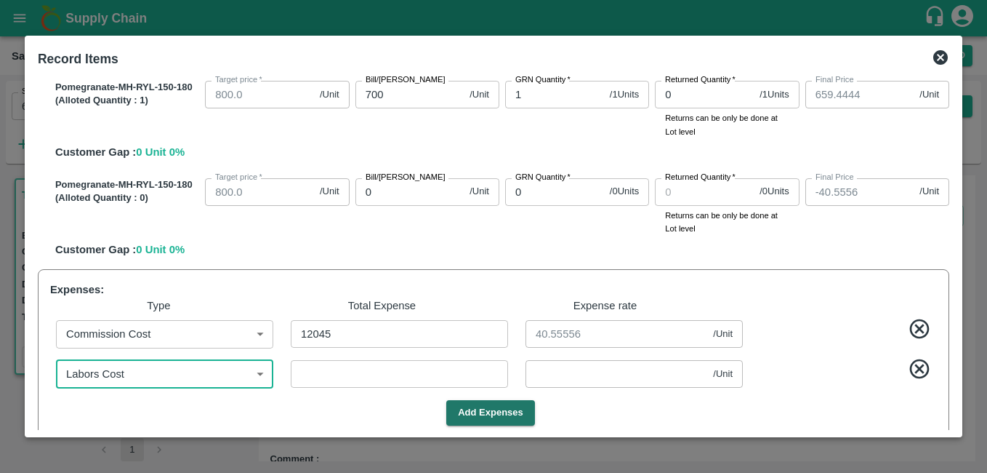
type input "Labors Cost"
click at [359, 371] on input "number" at bounding box center [399, 374] width 217 height 28
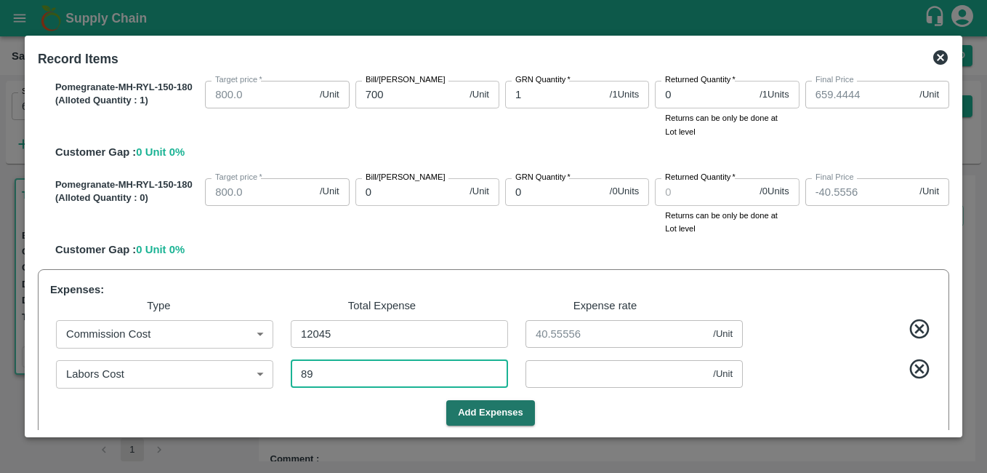
type input "891"
type input "1206.4444"
type input "1093.4444"
type input "-43.5556"
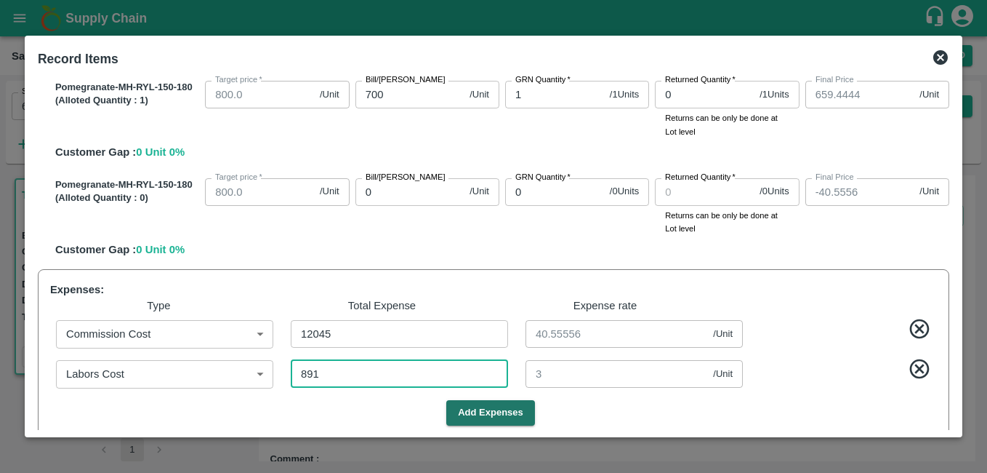
type input "948.4444"
type input "783.4444"
type input "686.4444"
type input "456.4444"
type input "656.4444"
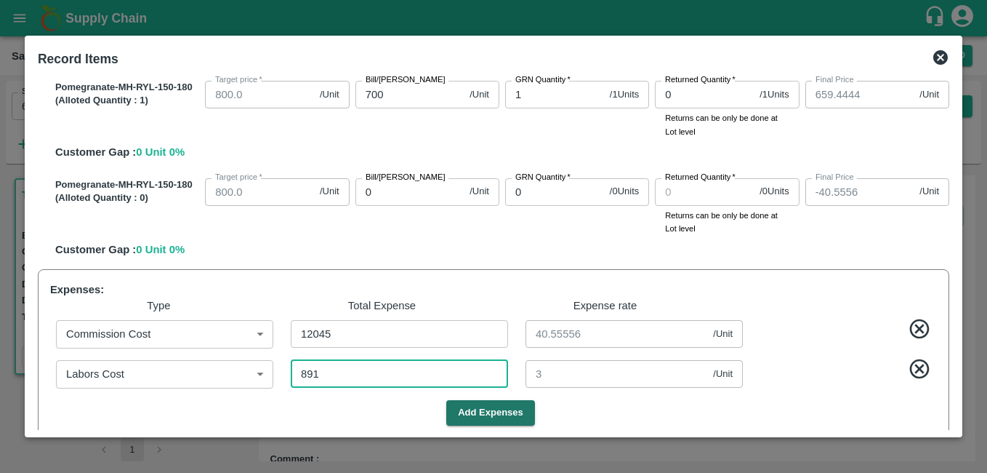
type input "3"
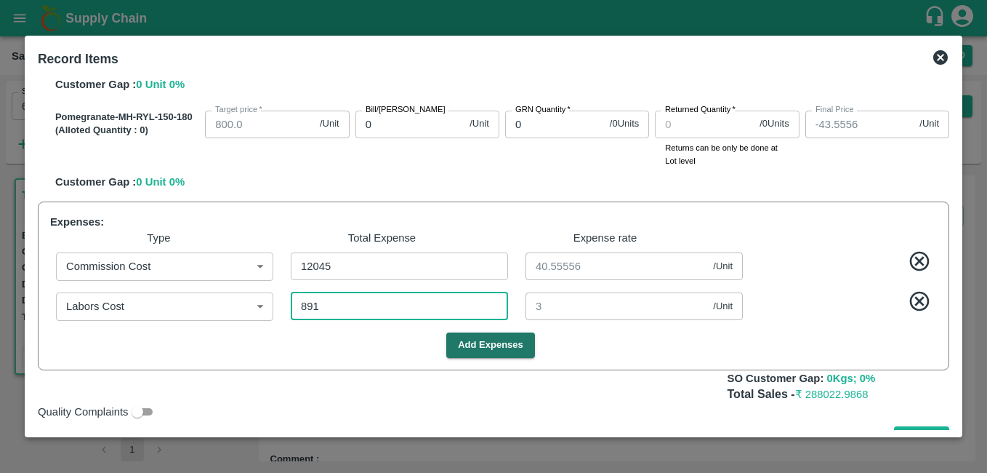
scroll to position [833, 0]
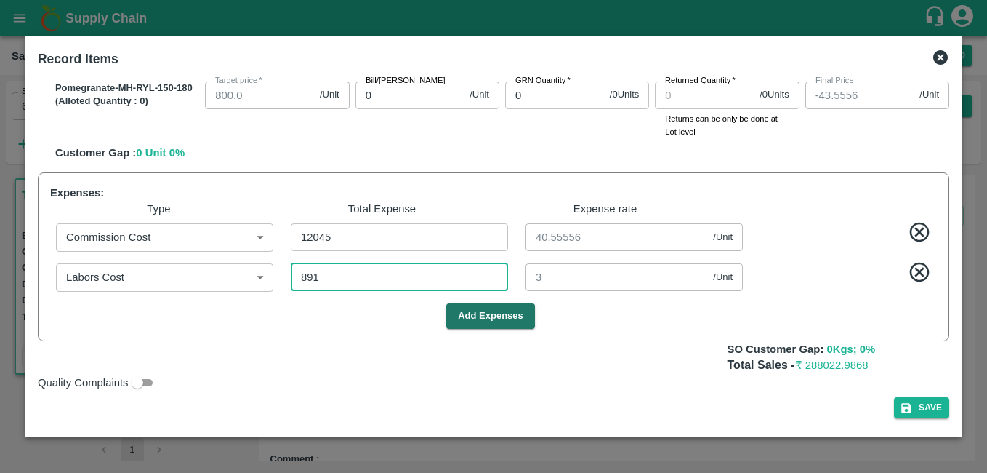
type input "891"
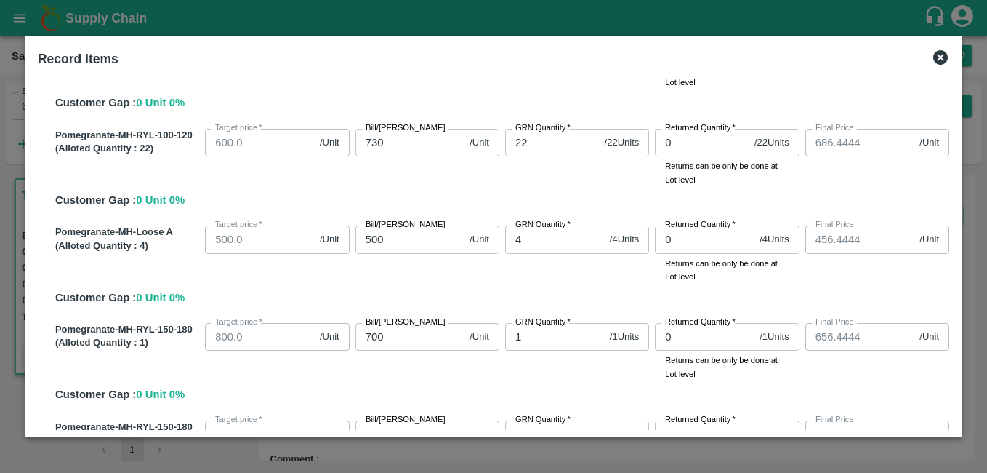
scroll to position [497, 0]
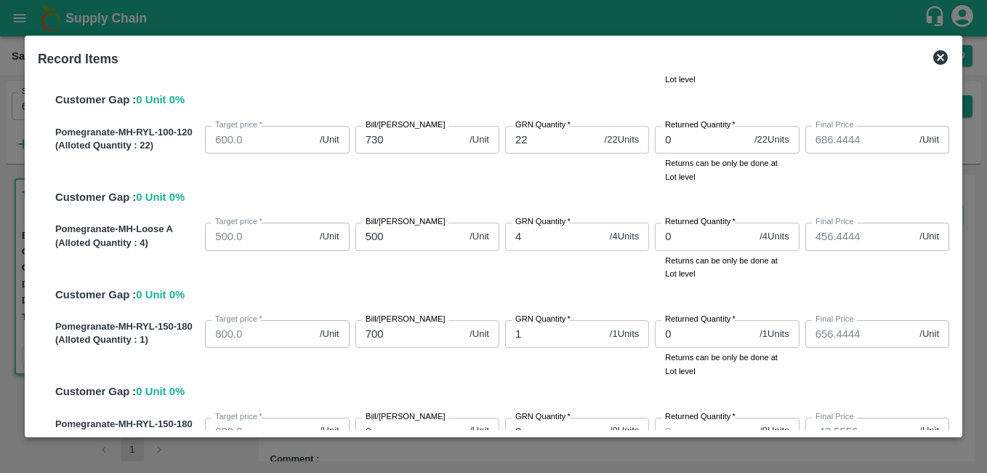
drag, startPoint x: 958, startPoint y: 325, endPoint x: 963, endPoint y: 347, distance: 22.2
click at [963, 347] on div "Record Items SOI Level GRN Lot Level GRN Pomegranate-MH-RYL-300-350 (Alloted Qu…" at bounding box center [494, 237] width 938 height 402
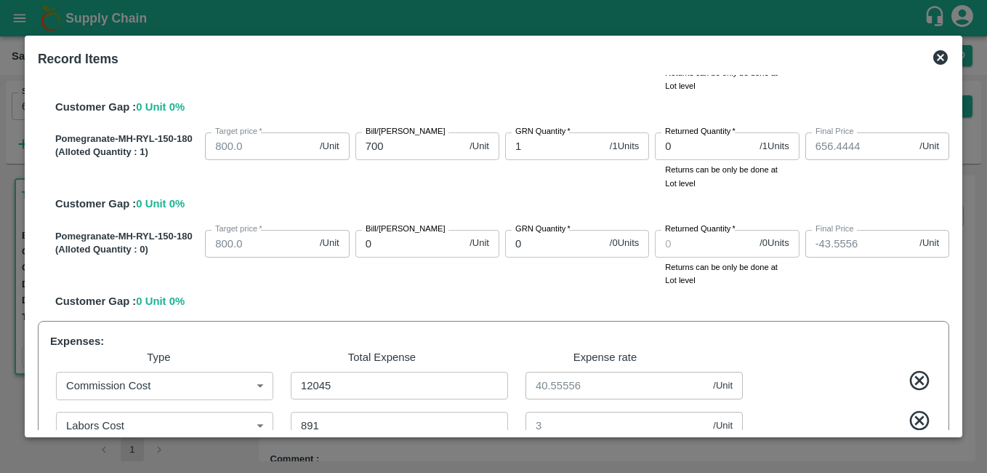
scroll to position [709, 0]
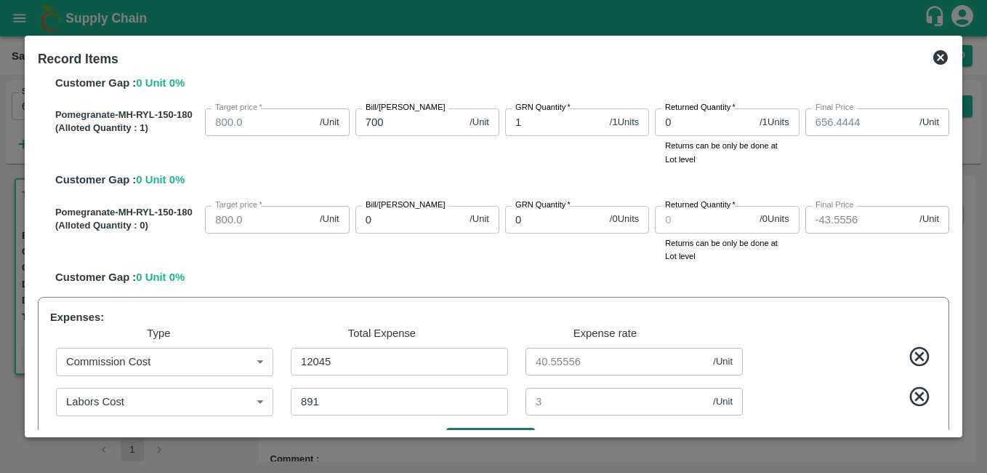
click at [944, 61] on icon at bounding box center [940, 57] width 15 height 15
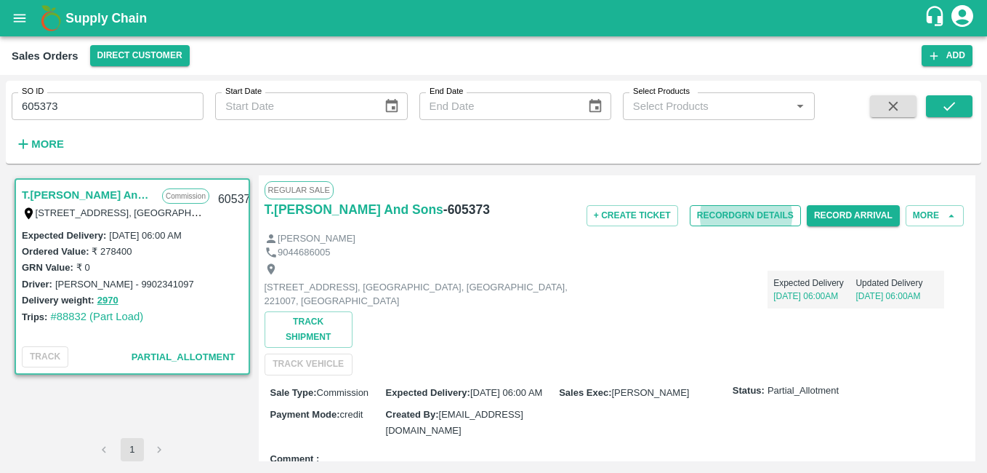
click at [739, 210] on button "Record GRN Details" at bounding box center [745, 215] width 111 height 21
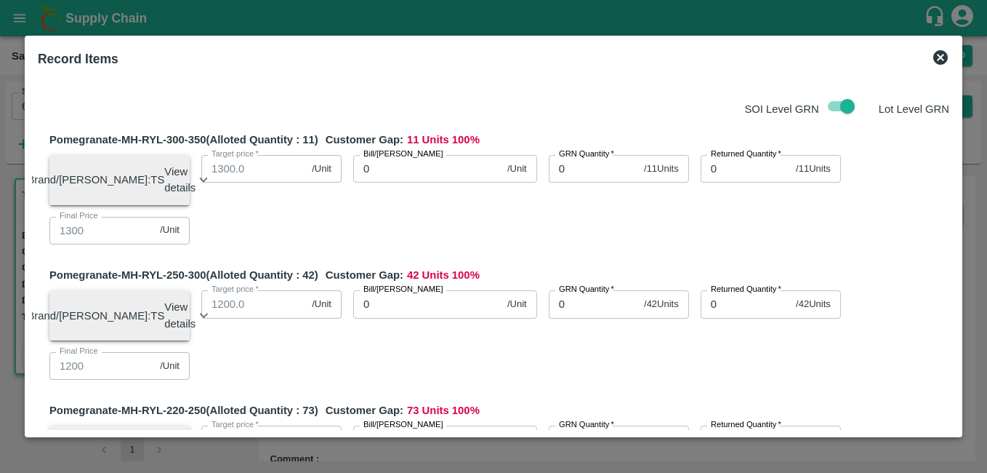
click at [425, 166] on input "0" at bounding box center [427, 169] width 148 height 28
click at [379, 170] on input "0" at bounding box center [427, 169] width 148 height 28
type input "1250"
click at [568, 172] on input "0" at bounding box center [593, 169] width 89 height 28
type input "11"
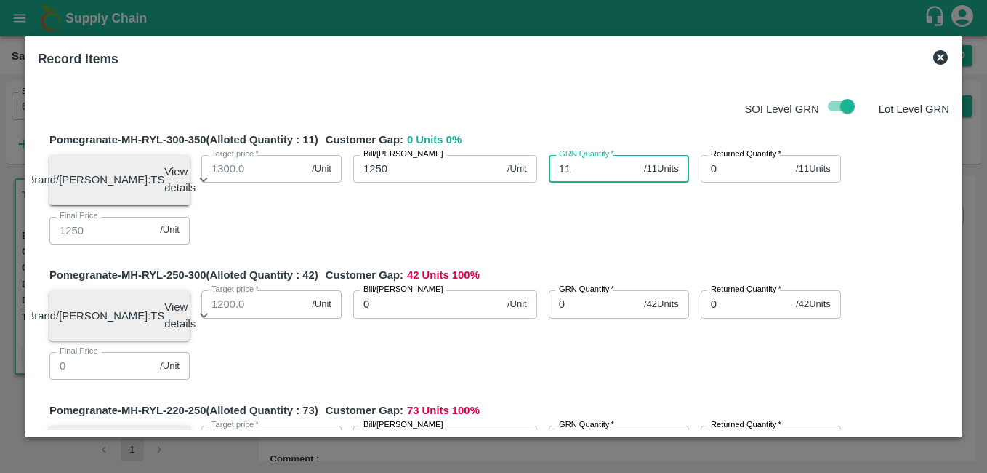
type input "0"
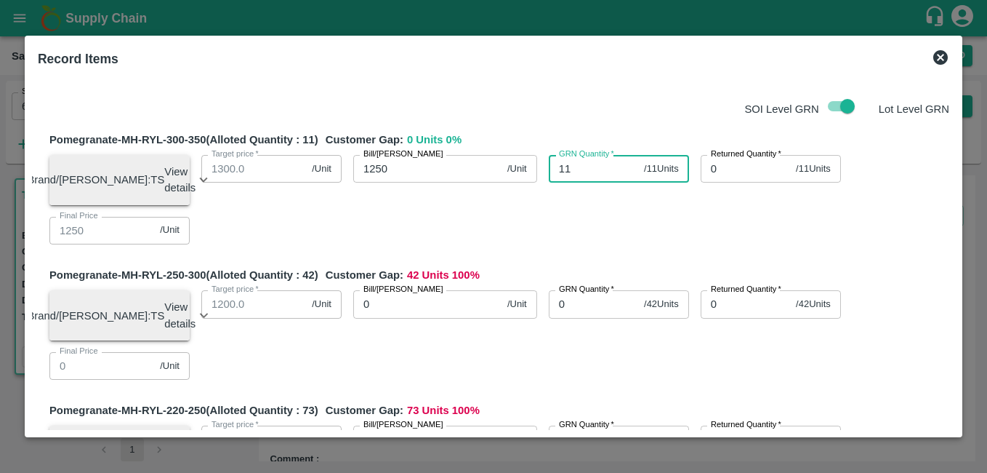
type input "0"
type input "11"
click at [401, 312] on input "0" at bounding box center [427, 304] width 148 height 28
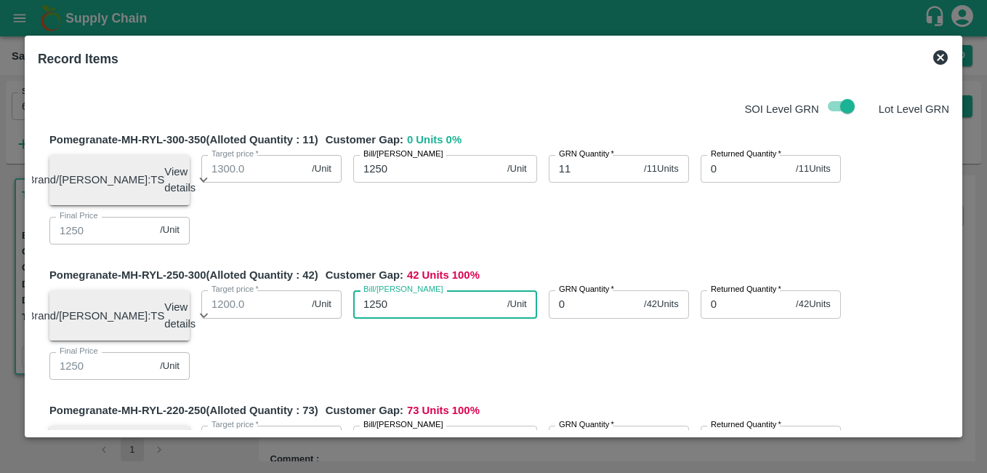
type input "1250"
click at [573, 315] on input "0" at bounding box center [593, 304] width 89 height 28
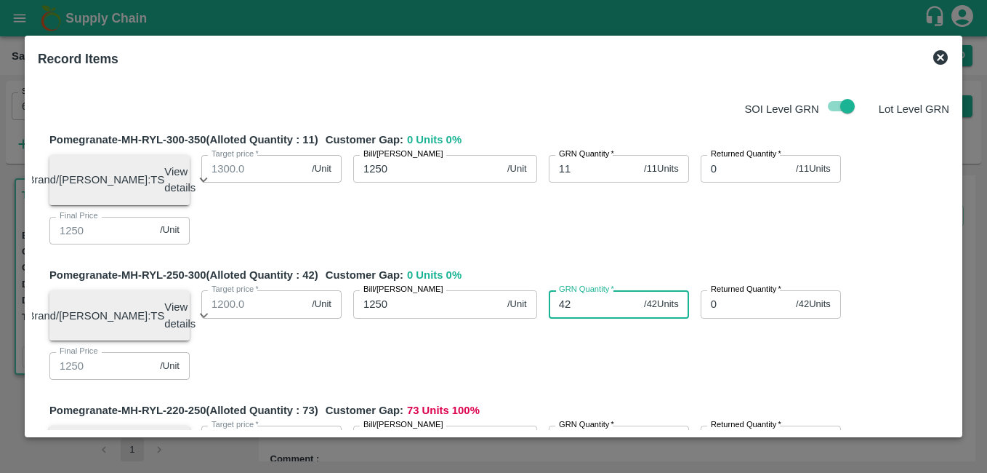
type input "42"
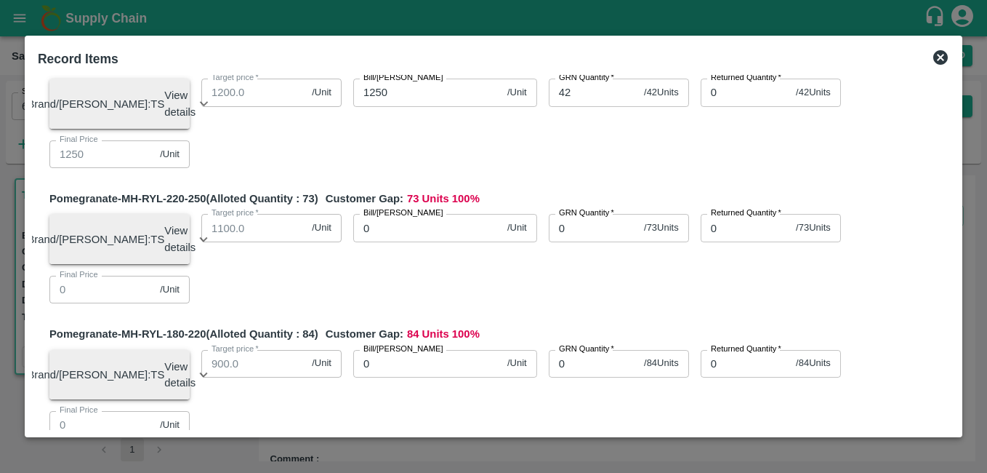
scroll to position [259, 0]
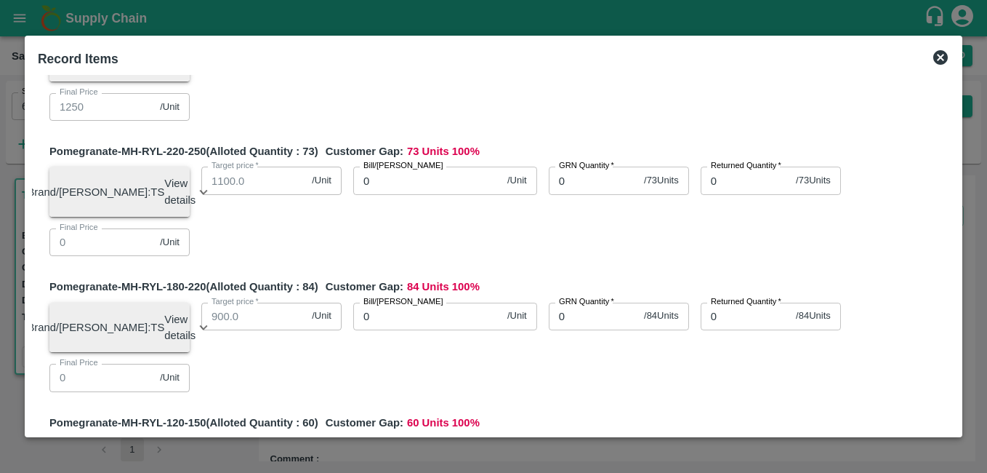
click at [430, 187] on input "0" at bounding box center [427, 180] width 148 height 28
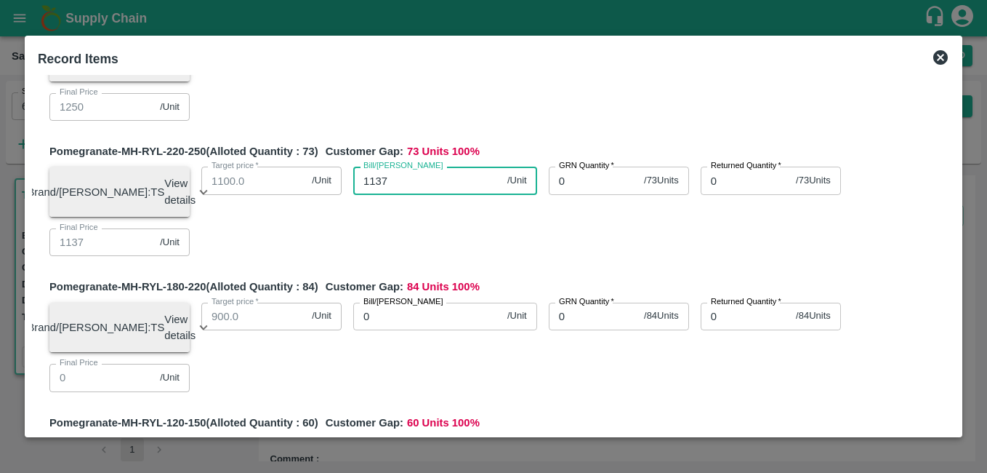
type input "1137"
click at [568, 194] on input "0" at bounding box center [593, 180] width 89 height 28
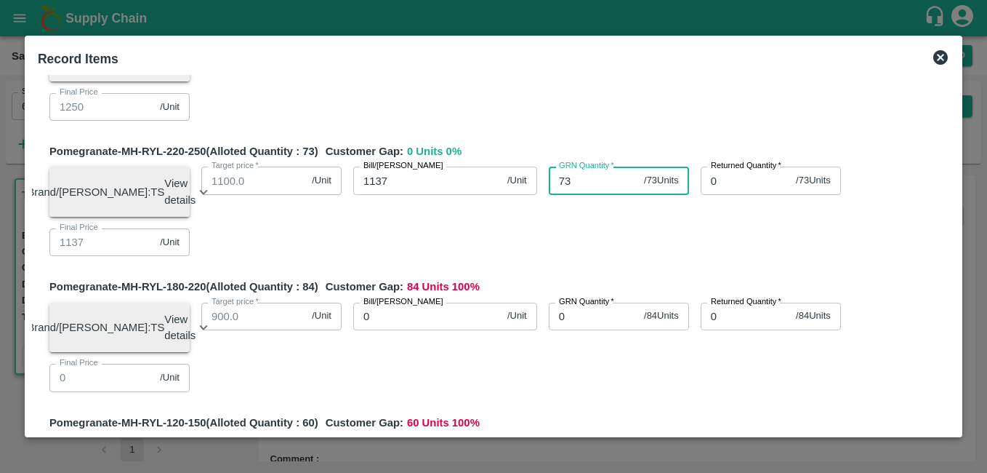
type input "73"
click at [390, 330] on input "0" at bounding box center [427, 316] width 148 height 28
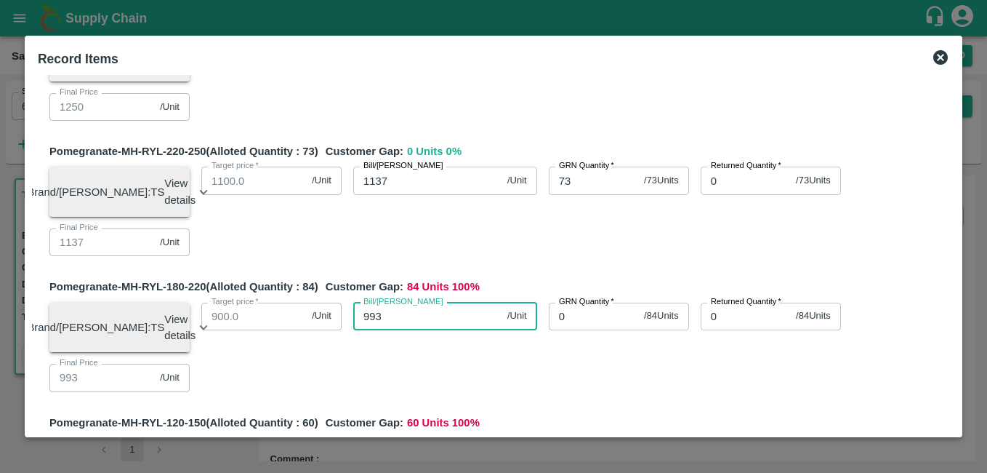
type input "993"
click at [568, 330] on input "0" at bounding box center [593, 316] width 89 height 28
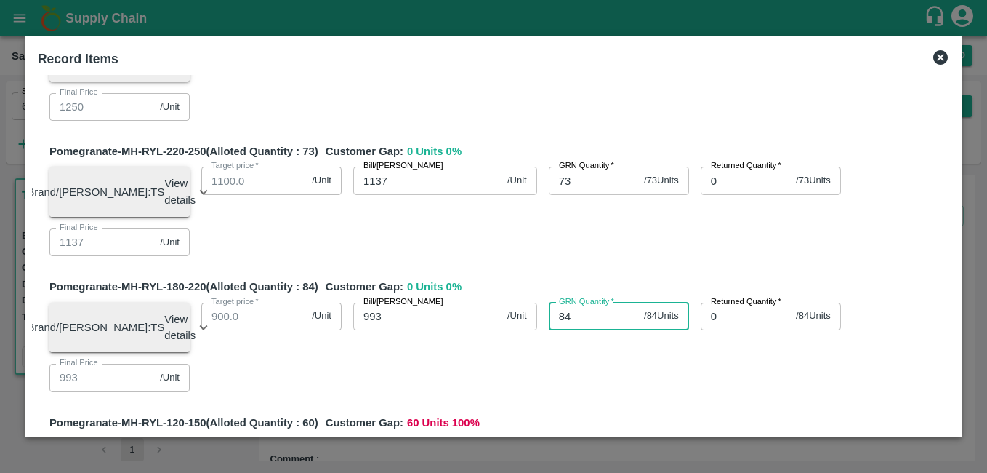
type input "84"
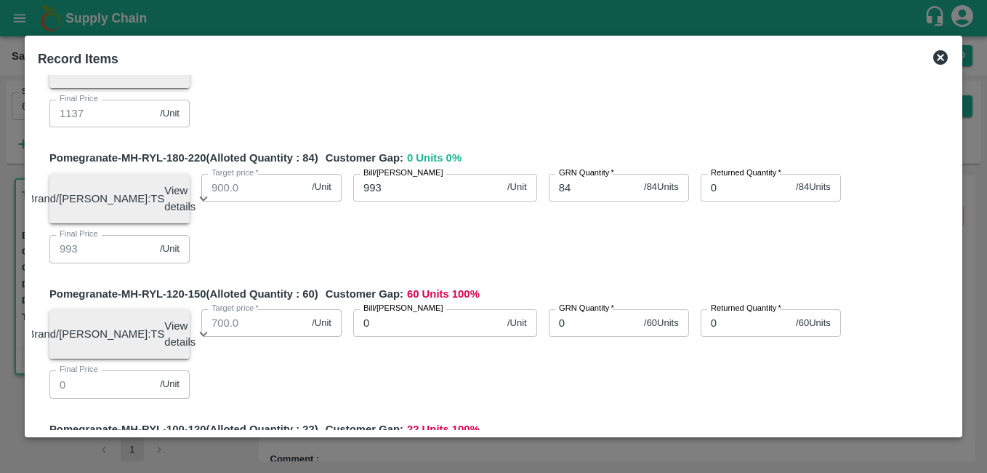
scroll to position [424, 0]
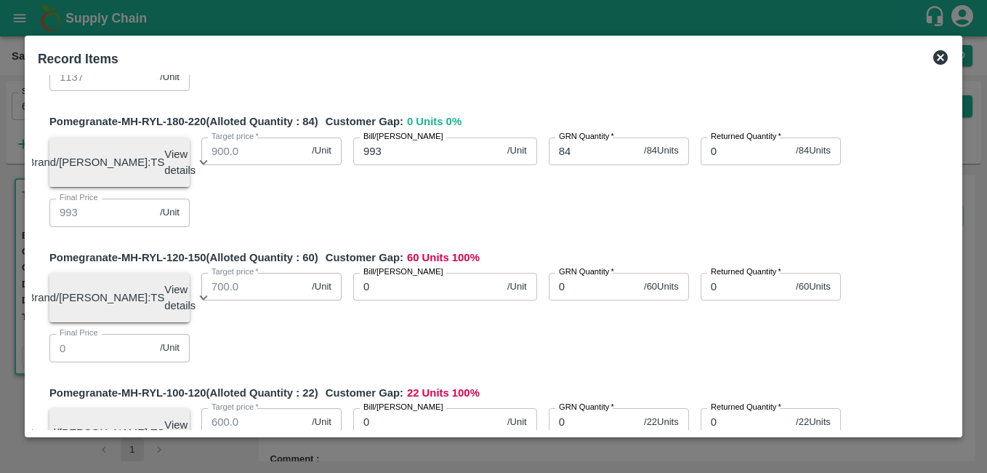
click at [424, 300] on input "0" at bounding box center [427, 287] width 148 height 28
type input "828"
click at [567, 300] on input "0" at bounding box center [593, 287] width 89 height 28
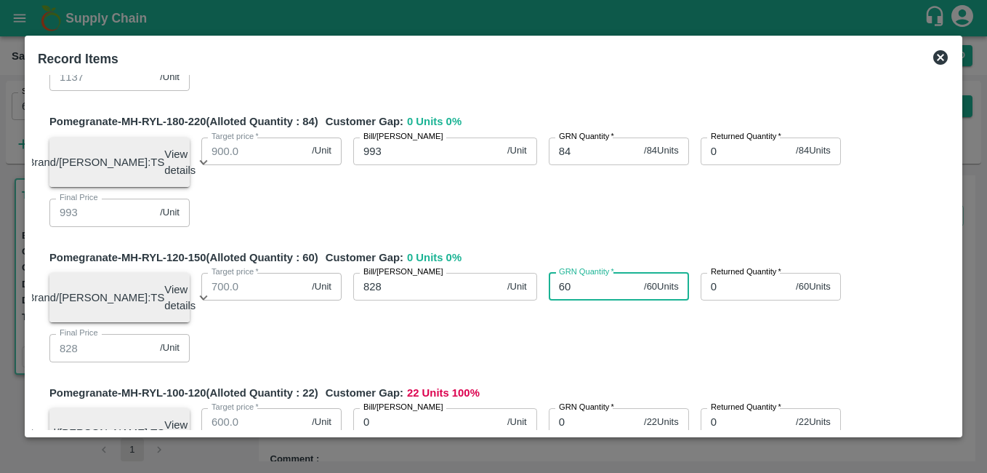
type input "60"
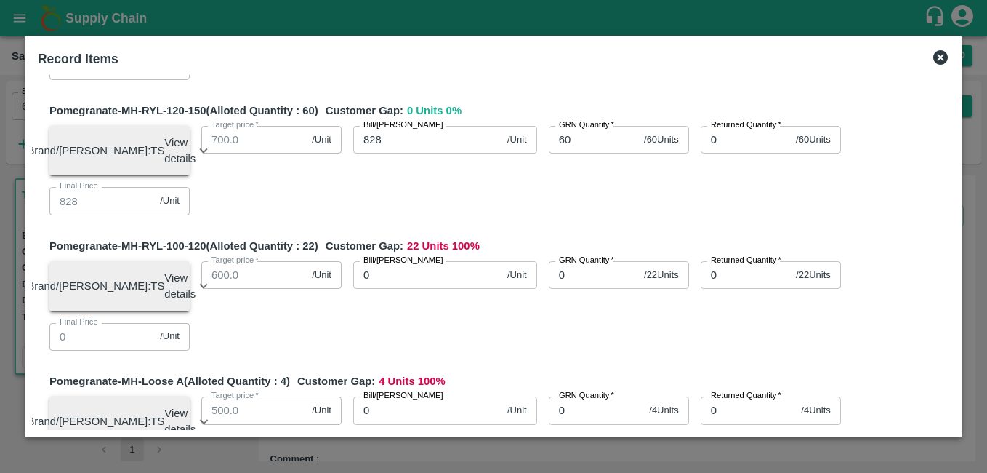
scroll to position [588, 0]
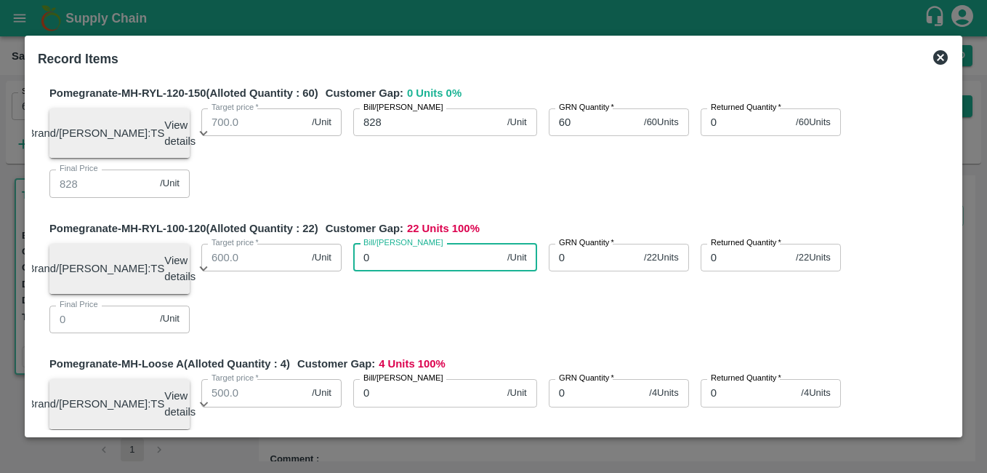
click at [393, 271] on input "0" at bounding box center [427, 258] width 148 height 28
click at [391, 271] on input "0" at bounding box center [427, 258] width 148 height 28
type input "730"
click at [582, 271] on input "0" at bounding box center [593, 258] width 89 height 28
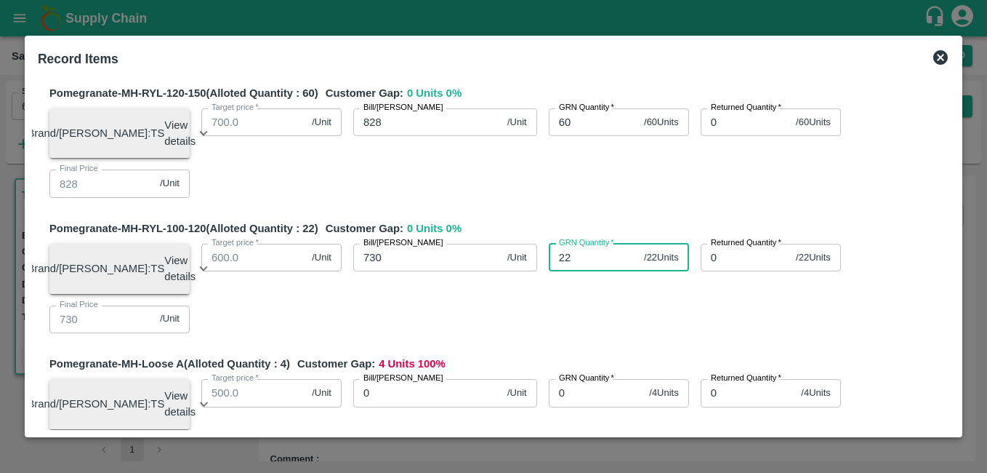
type input "22"
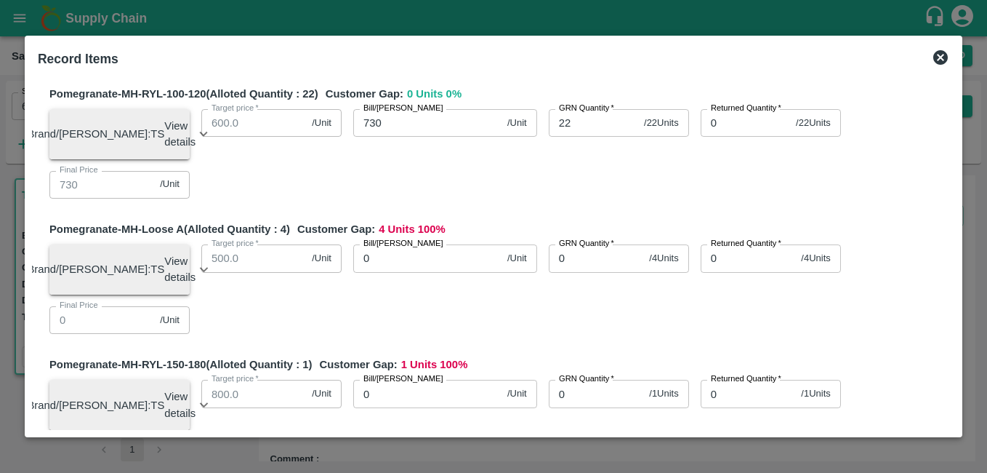
scroll to position [728, 0]
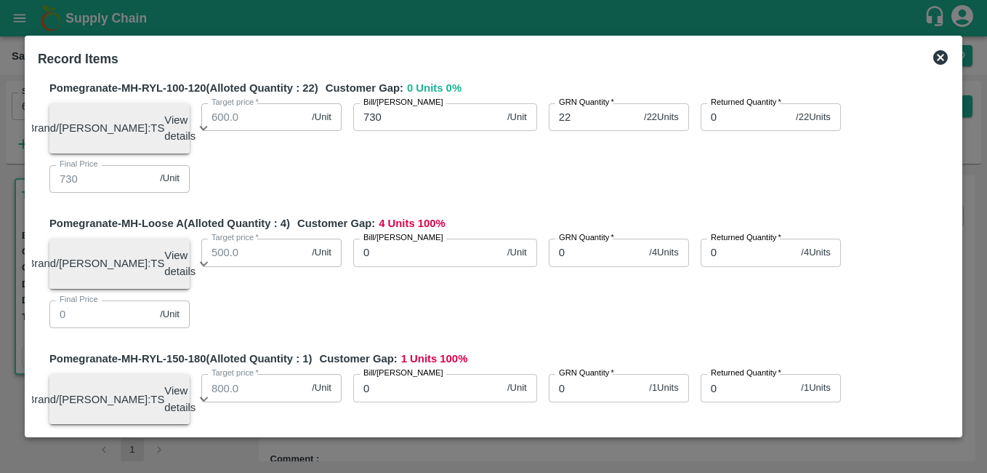
click at [384, 266] on input "0" at bounding box center [427, 252] width 148 height 28
click at [378, 266] on input "0" at bounding box center [427, 252] width 148 height 28
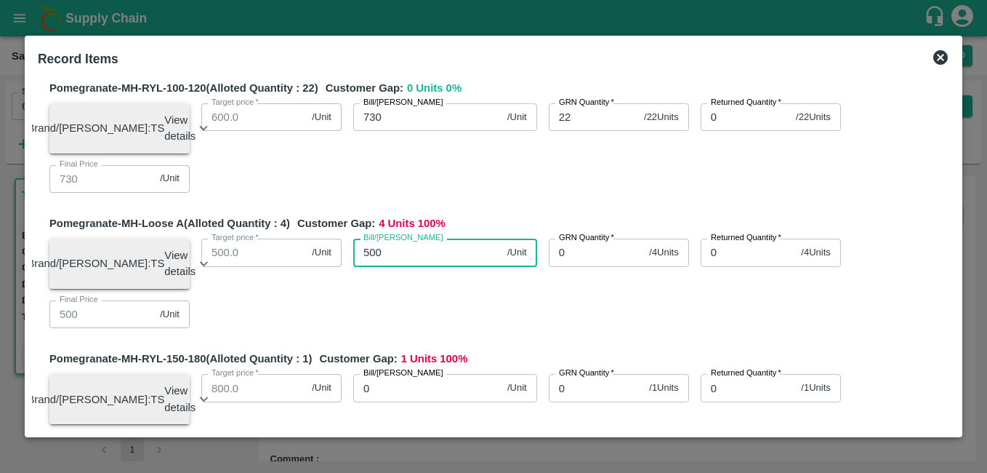
type input "500"
click at [569, 266] on input "0" at bounding box center [596, 252] width 95 height 28
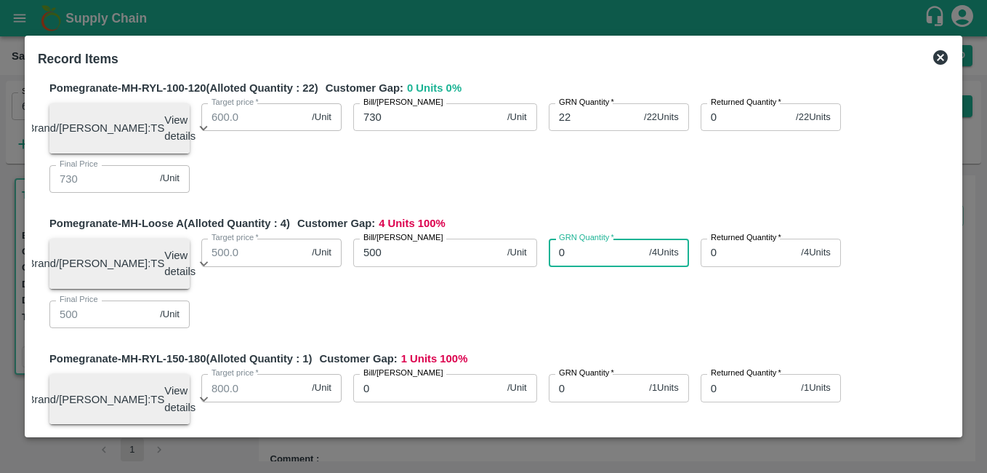
click at [567, 266] on input "0" at bounding box center [596, 252] width 95 height 28
type input "4"
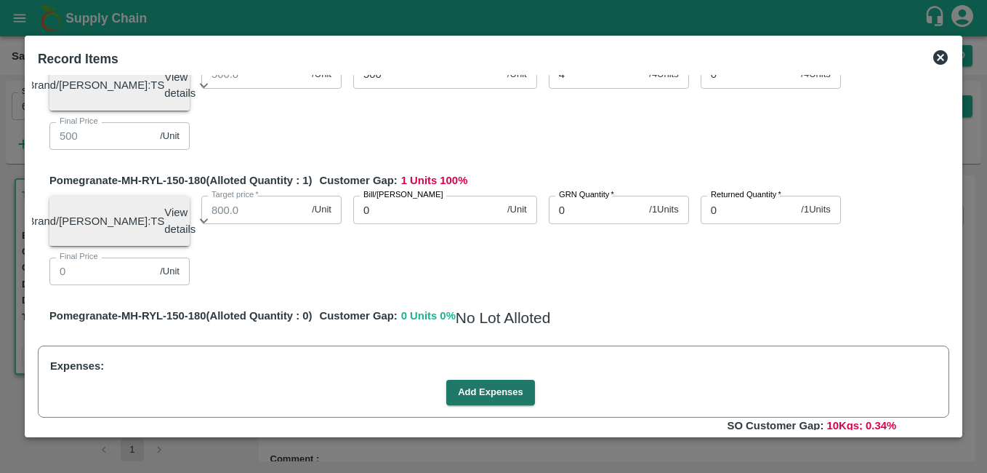
scroll to position [909, 0]
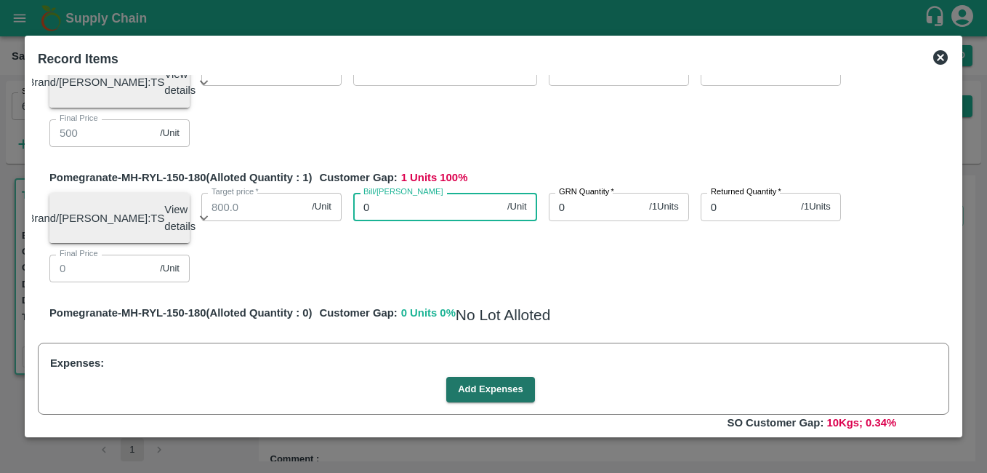
click at [419, 220] on input "0" at bounding box center [427, 207] width 148 height 28
type input "700"
click at [582, 220] on input "0" at bounding box center [596, 207] width 95 height 28
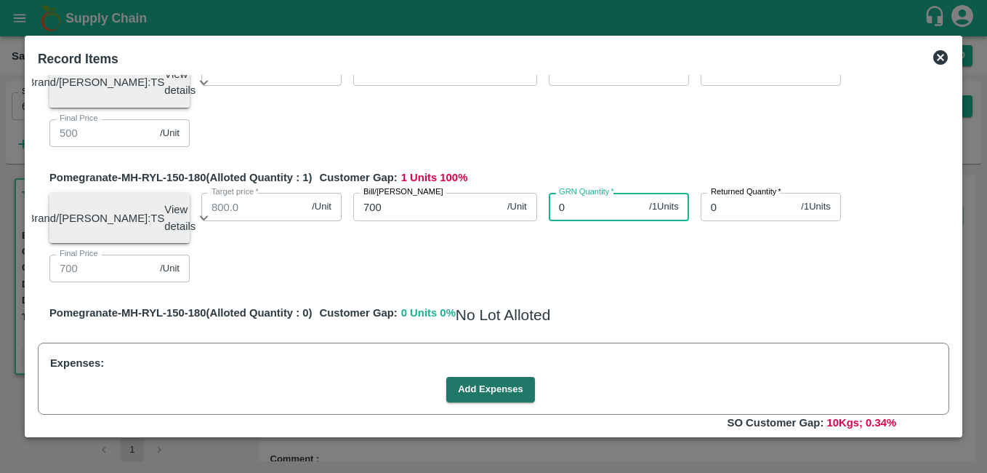
click at [565, 220] on input "0" at bounding box center [596, 207] width 95 height 28
type input "1"
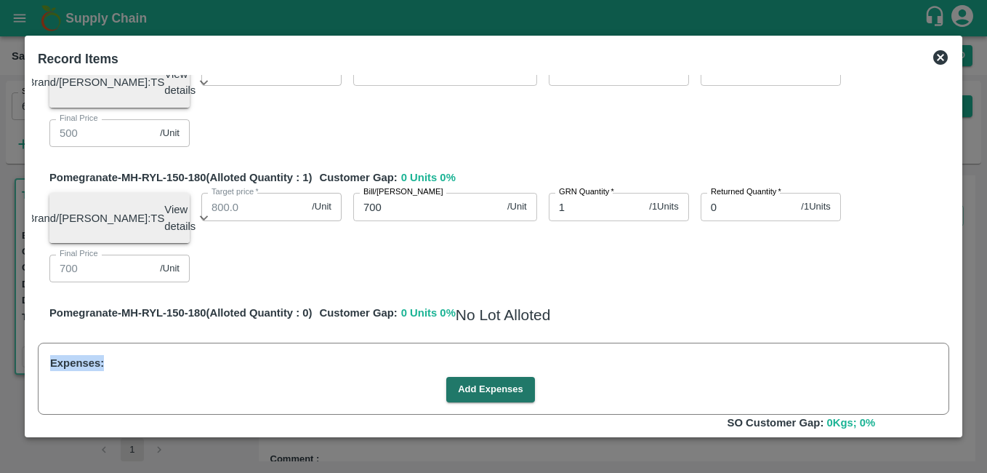
drag, startPoint x: 955, startPoint y: 373, endPoint x: 955, endPoint y: 408, distance: 34.9
click at [955, 408] on div "SOI Level GRN Lot Level GRN Pomegranate-MH-RYL-300-350 (Alloted Quantity : 11 )…" at bounding box center [493, 252] width 923 height 355
drag, startPoint x: 955, startPoint y: 408, endPoint x: 826, endPoint y: 351, distance: 141.3
click at [826, 330] on div "Pomegranate-MH-RYL-150-180 (Alloted Quantity : 0 ) Customer Gap: 0 Units 0 % No…" at bounding box center [499, 317] width 900 height 25
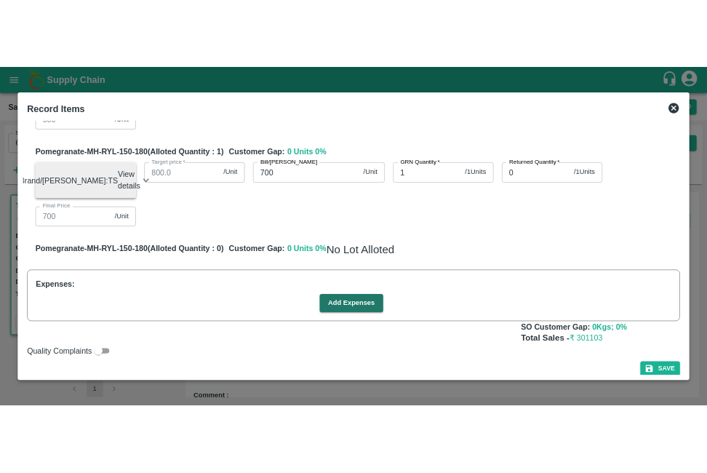
scroll to position [1026, 0]
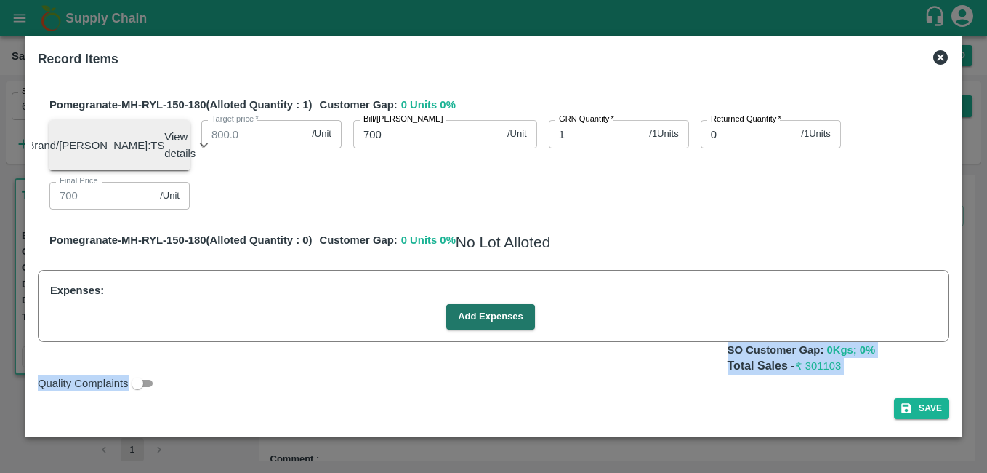
drag, startPoint x: 956, startPoint y: 378, endPoint x: 942, endPoint y: 317, distance: 62.6
click at [942, 317] on div "Record Items SOI Level GRN Lot Level GRN Pomegranate-MH-RYL-300-350 (Alloted Qu…" at bounding box center [494, 237] width 938 height 402
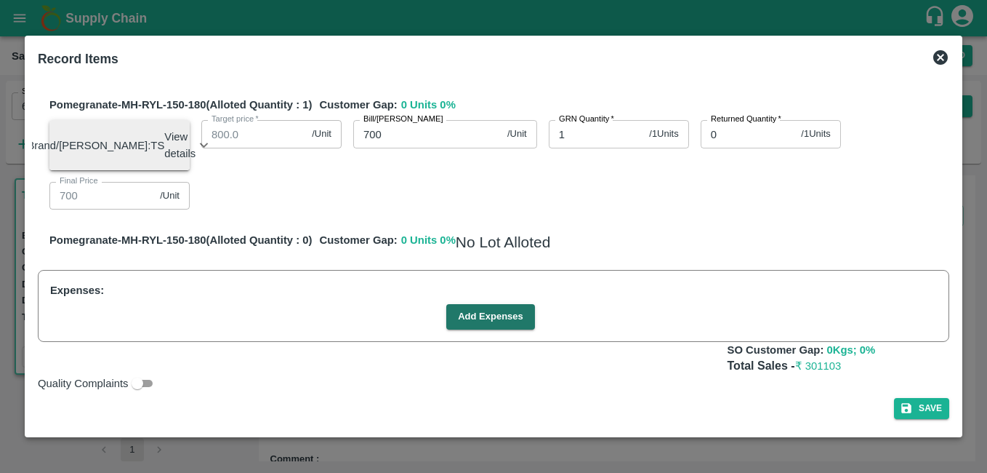
drag, startPoint x: 942, startPoint y: 317, endPoint x: 616, endPoint y: 197, distance: 347.1
click at [616, 197] on div "Brand/Marka: TS View details Lot ID: 4771438 Age in days: 9 Average weight (kg/…" at bounding box center [494, 158] width 912 height 101
drag, startPoint x: 952, startPoint y: 372, endPoint x: 960, endPoint y: 276, distance: 97.0
click at [960, 278] on div "Record Items SOI Level GRN Lot Level GRN Pomegranate-MH-RYL-300-350 (Alloted Qu…" at bounding box center [494, 237] width 938 height 402
click at [922, 369] on div "Quality Complaints" at bounding box center [490, 380] width 917 height 23
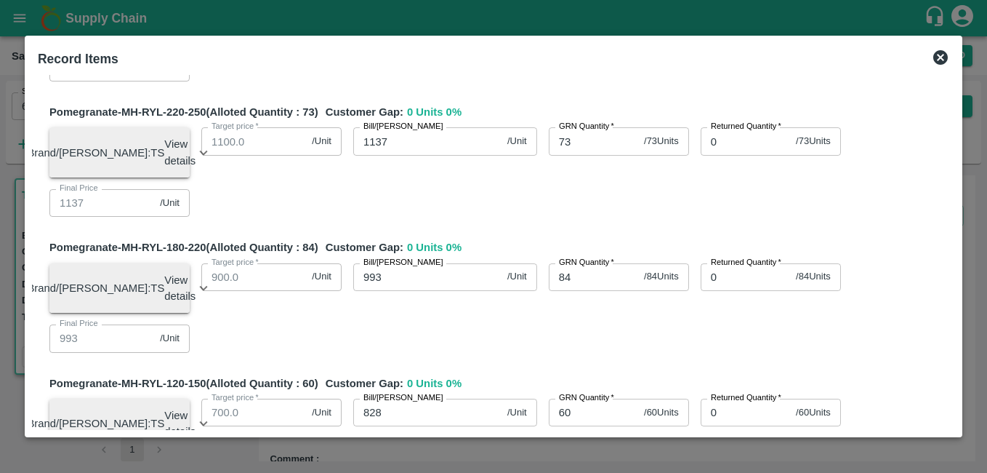
scroll to position [286, 0]
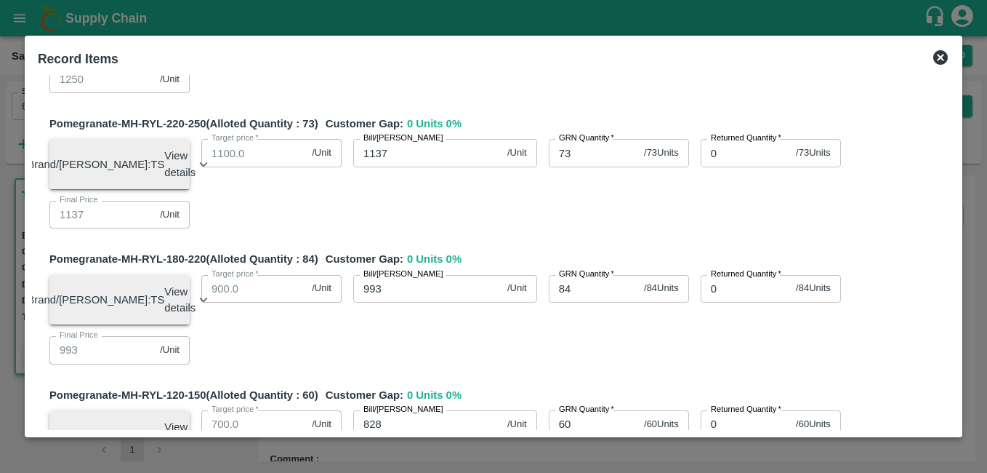
click at [441, 162] on input "1137" at bounding box center [427, 153] width 148 height 28
type input "113"
type input "1138"
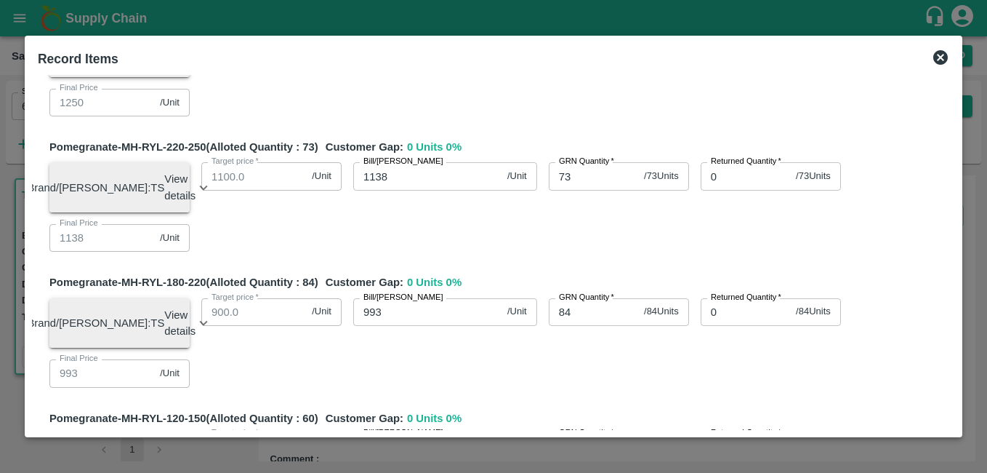
scroll to position [249, 0]
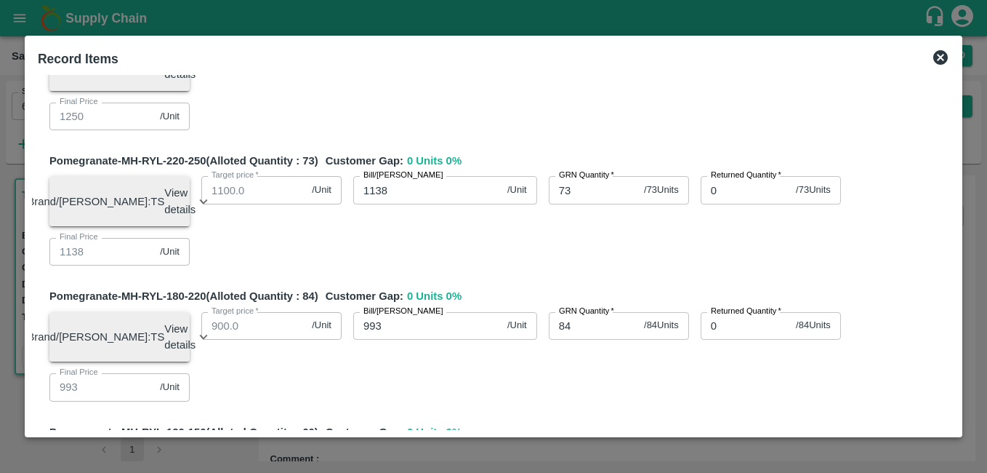
click at [404, 202] on input "1138" at bounding box center [427, 190] width 148 height 28
type input "113"
type input "1137"
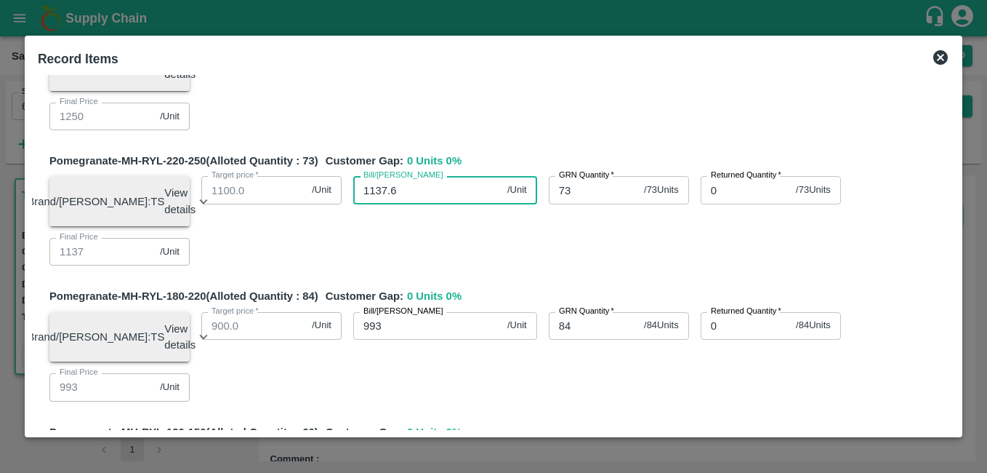
type input "1137.67"
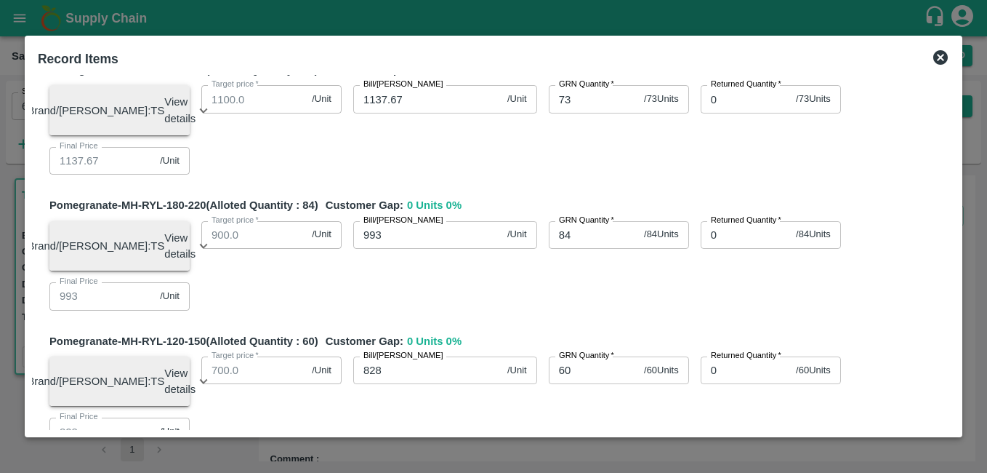
scroll to position [337, 0]
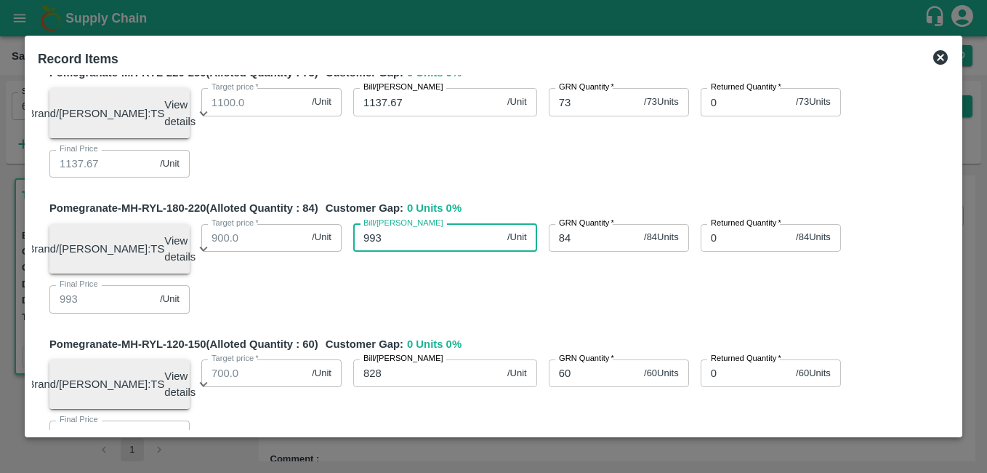
click at [405, 252] on input "993" at bounding box center [427, 238] width 148 height 28
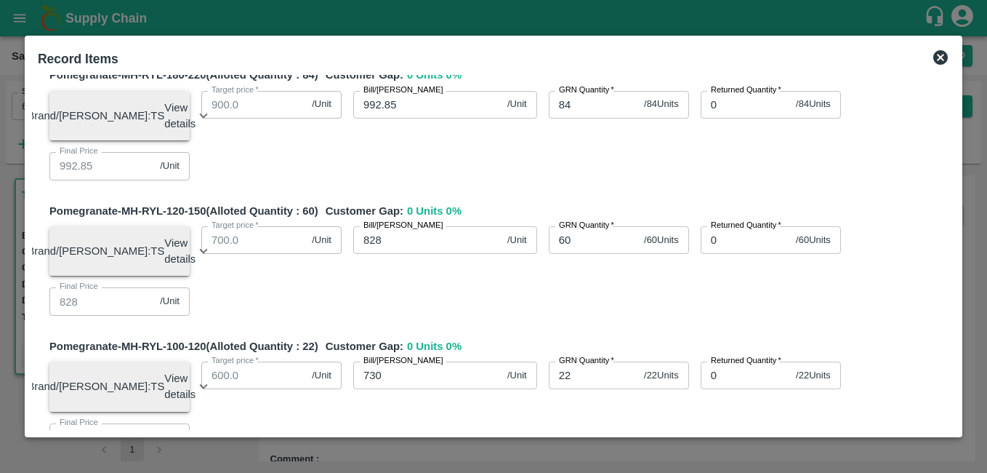
scroll to position [487, 0]
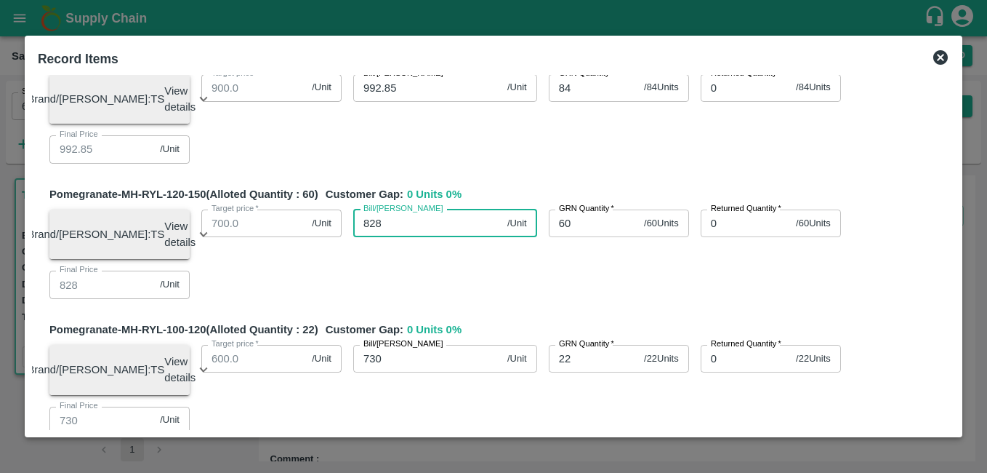
click at [415, 237] on input "828" at bounding box center [427, 223] width 148 height 28
drag, startPoint x: 955, startPoint y: 275, endPoint x: 956, endPoint y: 336, distance: 61.1
click at [956, 336] on div "Record Items SOI Level GRN Lot Level GRN Pomegranate-MH-RYL-300-350 (Alloted Qu…" at bounding box center [494, 237] width 938 height 402
drag, startPoint x: 955, startPoint y: 278, endPoint x: 952, endPoint y: 335, distance: 56.8
click at [952, 336] on div "SOI Level GRN Lot Level GRN Pomegranate-MH-RYL-300-350 (Alloted Quantity : 11 )…" at bounding box center [493, 252] width 923 height 355
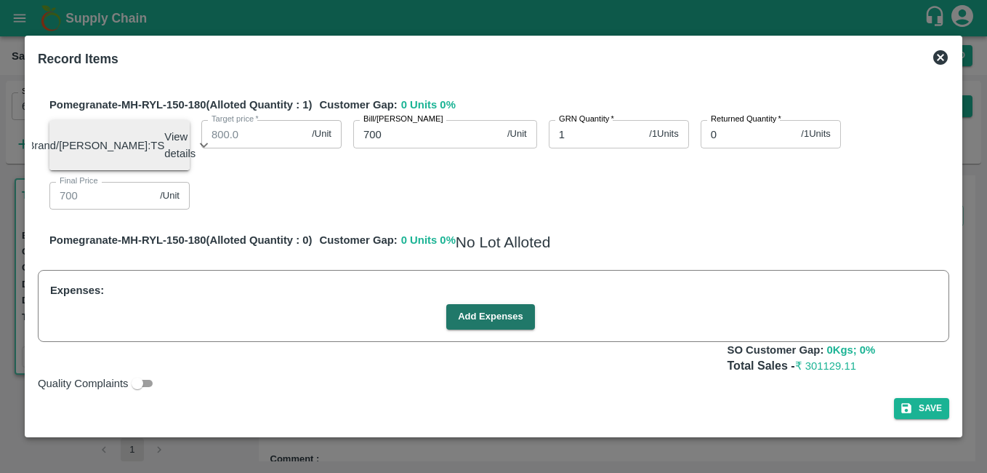
scroll to position [1026, 0]
click at [401, 132] on input "700" at bounding box center [427, 134] width 148 height 28
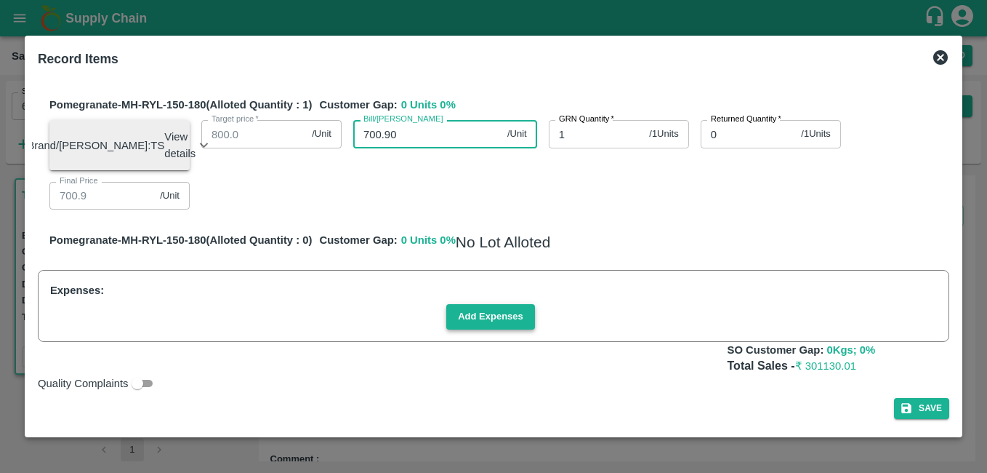
click at [494, 318] on button "Add Expenses" at bounding box center [490, 316] width 89 height 25
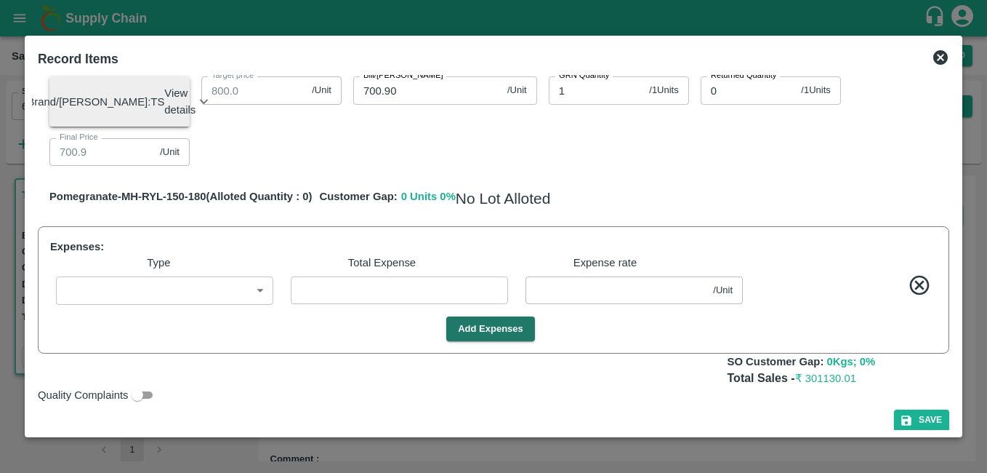
click at [242, 334] on body "Supply Chain Sales Orders Direct Customer Add SO ID 605373 SO ID Start Date Sta…" at bounding box center [493, 236] width 987 height 473
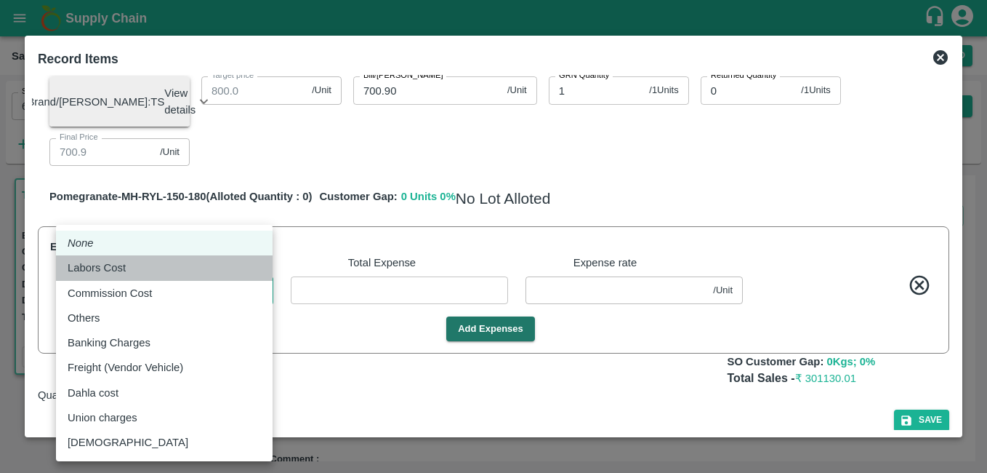
click at [163, 269] on div "Labors Cost" at bounding box center [164, 268] width 193 height 16
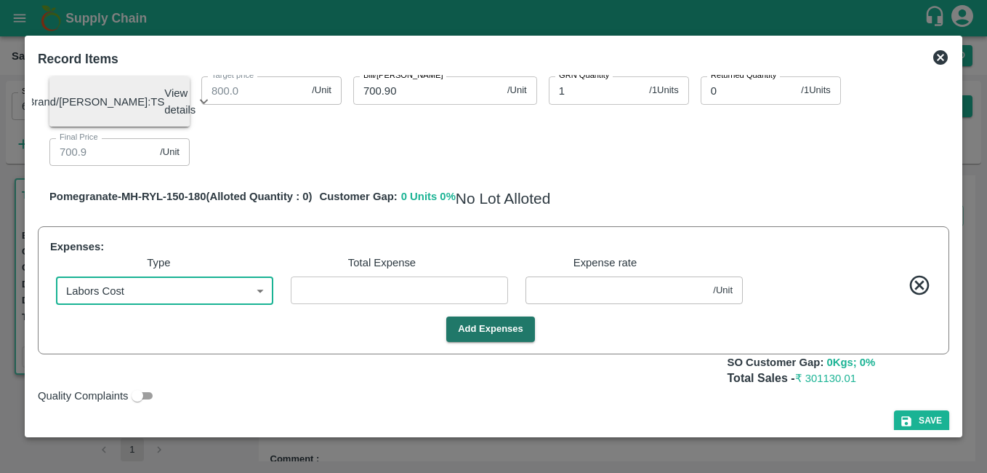
click at [342, 304] on input "number" at bounding box center [399, 290] width 217 height 28
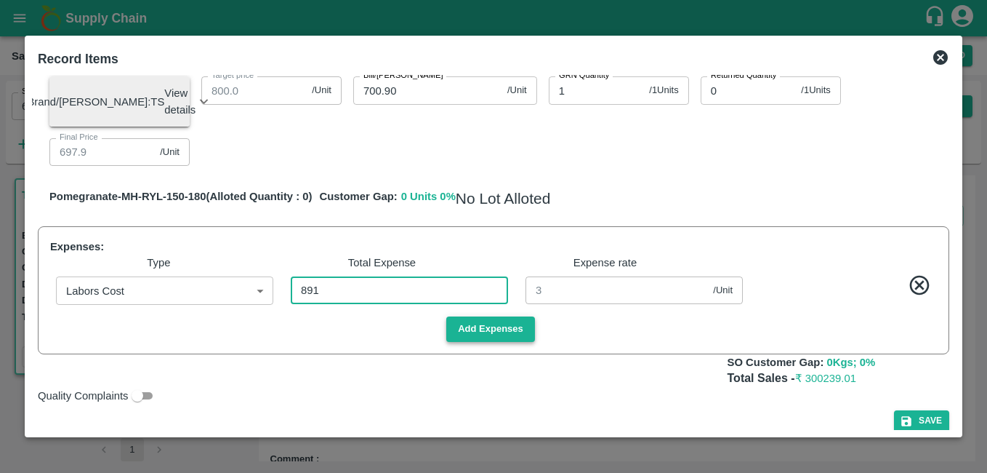
click at [491, 342] on button "Add Expenses" at bounding box center [490, 328] width 89 height 25
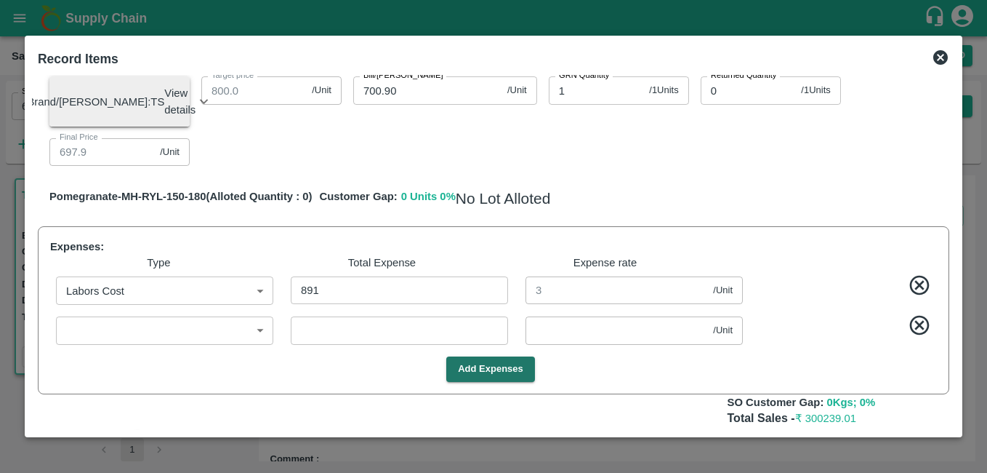
click at [172, 372] on body "Supply Chain Sales Orders Direct Customer Add SO ID 605373 SO ID Start Date Sta…" at bounding box center [493, 236] width 987 height 473
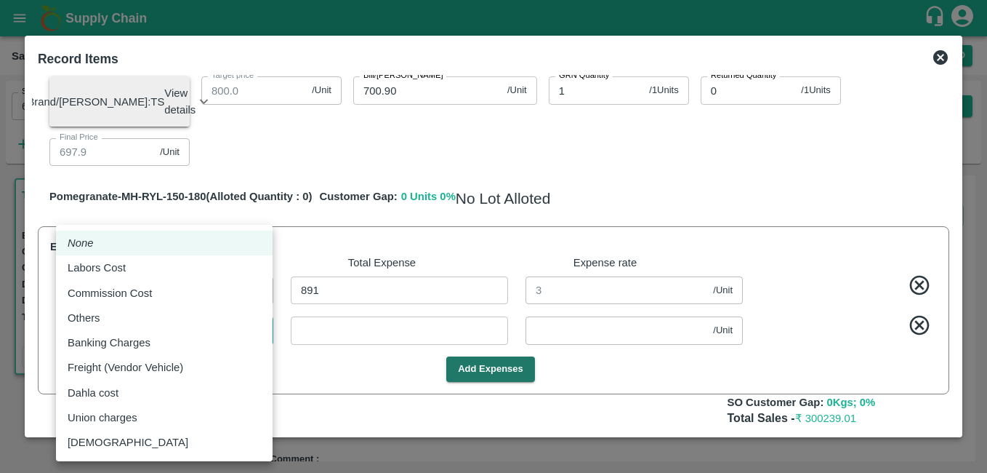
click at [162, 295] on div "Commission Cost" at bounding box center [164, 293] width 193 height 16
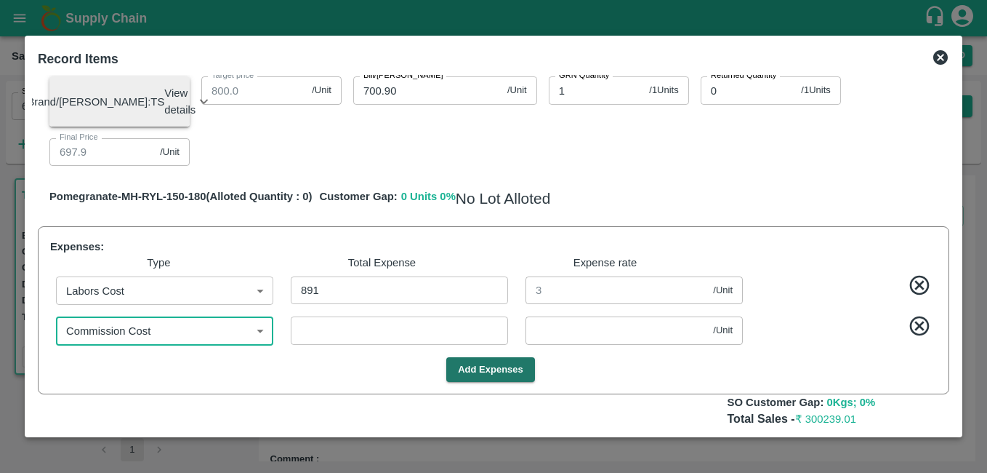
click at [328, 344] on input "number" at bounding box center [399, 330] width 217 height 28
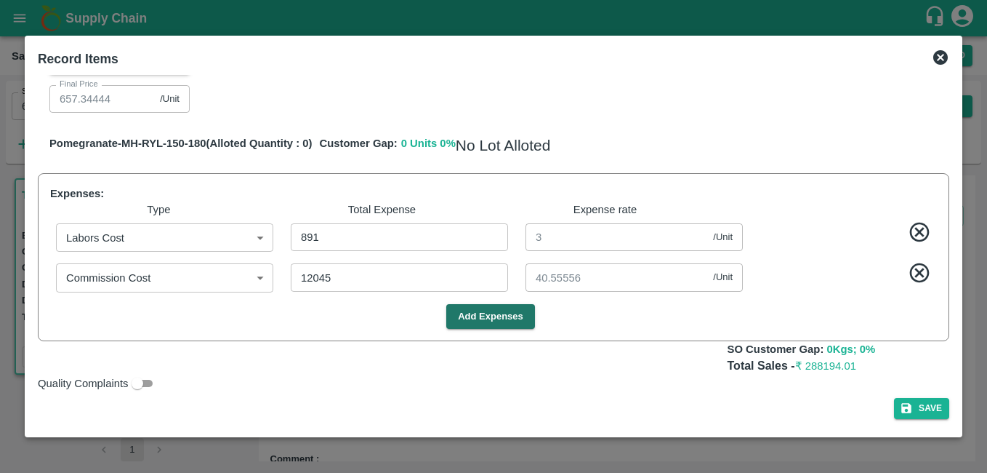
scroll to position [1122, 0]
click at [913, 411] on button "Save" at bounding box center [921, 408] width 55 height 21
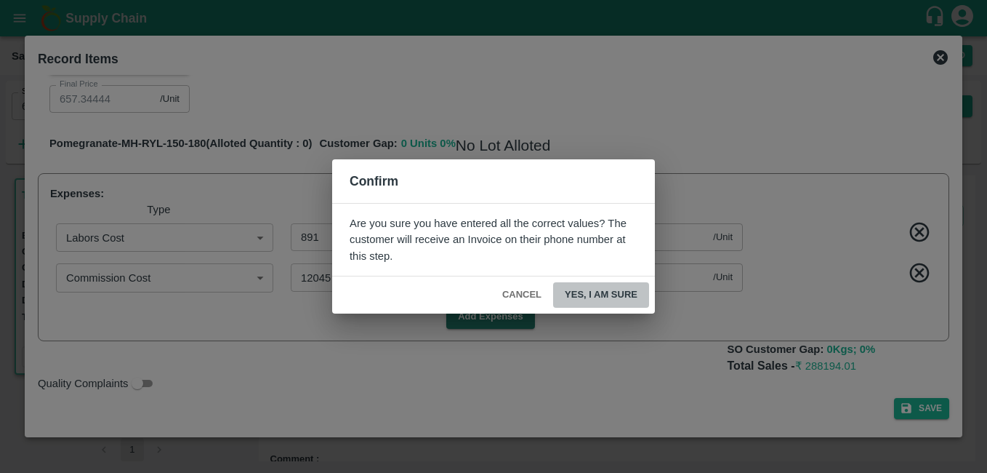
click at [620, 288] on button "Yes, I am sure" at bounding box center [601, 294] width 96 height 25
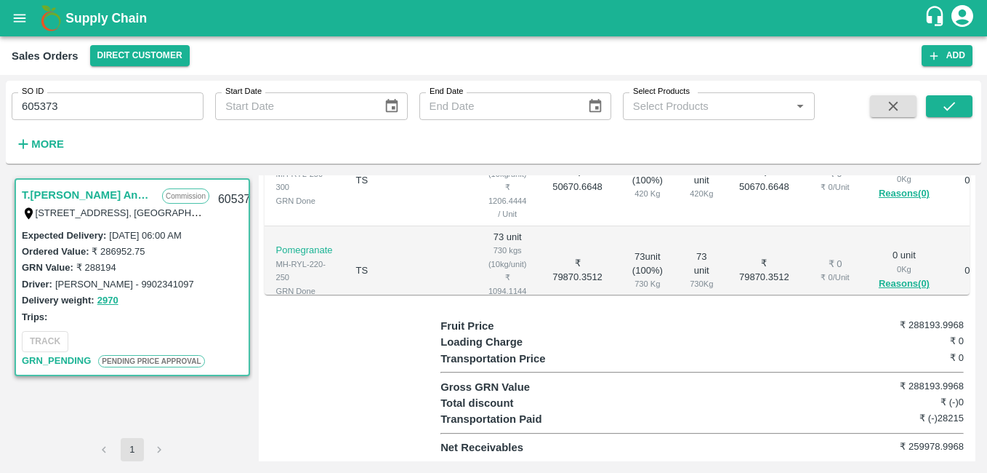
scroll to position [541, 0]
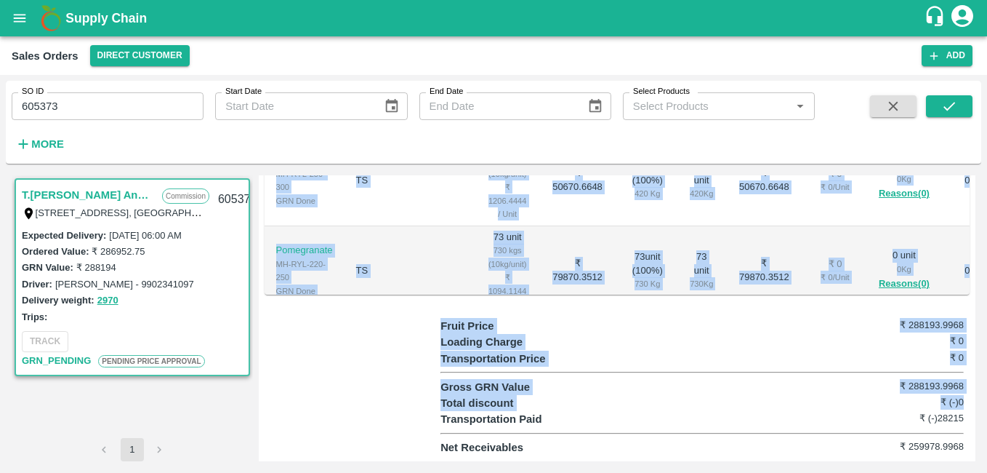
drag, startPoint x: 975, startPoint y: 409, endPoint x: 986, endPoint y: 300, distance: 109.7
click at [986, 300] on html "Supply Chain Sales Orders Direct Customer Add SO ID 605373 SO ID Start Date Sta…" at bounding box center [493, 236] width 987 height 473
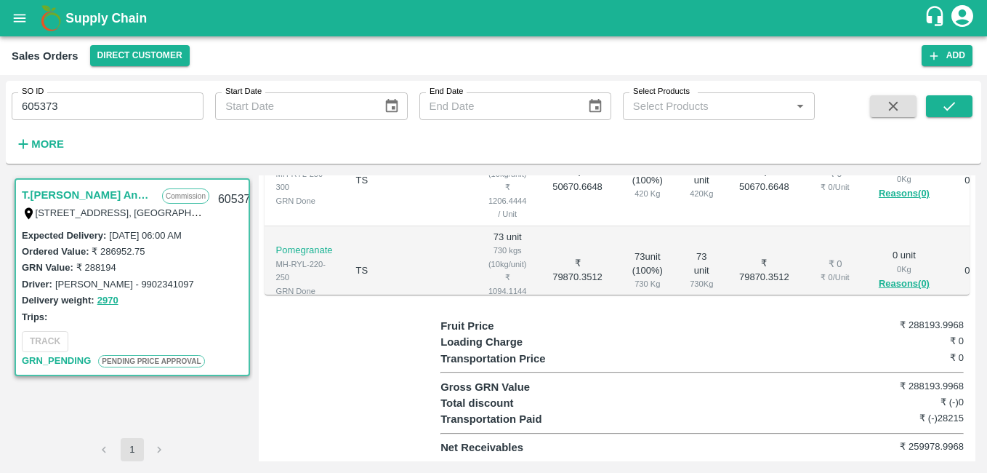
click at [986, 300] on html "Supply Chain Sales Orders Direct Customer Add SO ID 605373 SO ID Start Date Sta…" at bounding box center [493, 236] width 987 height 473
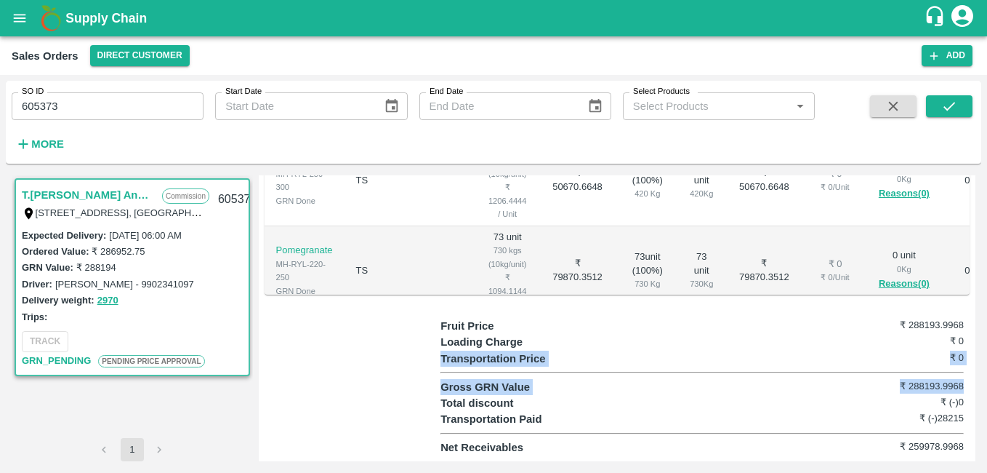
drag, startPoint x: 976, startPoint y: 374, endPoint x: 973, endPoint y: 347, distance: 27.0
click at [973, 347] on div "T.Kishore Kapoor And Sons Commission Shop No B 27 , , Pahariya fruit mandi, Pah…" at bounding box center [494, 317] width 976 height 297
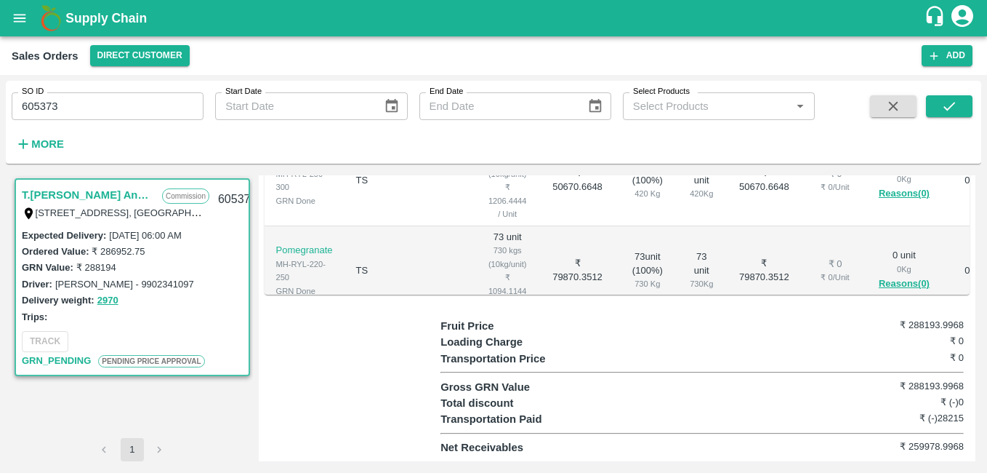
drag, startPoint x: 973, startPoint y: 347, endPoint x: 773, endPoint y: 338, distance: 200.1
click at [773, 338] on div "Loading Charge ₹ 0" at bounding box center [702, 342] width 523 height 16
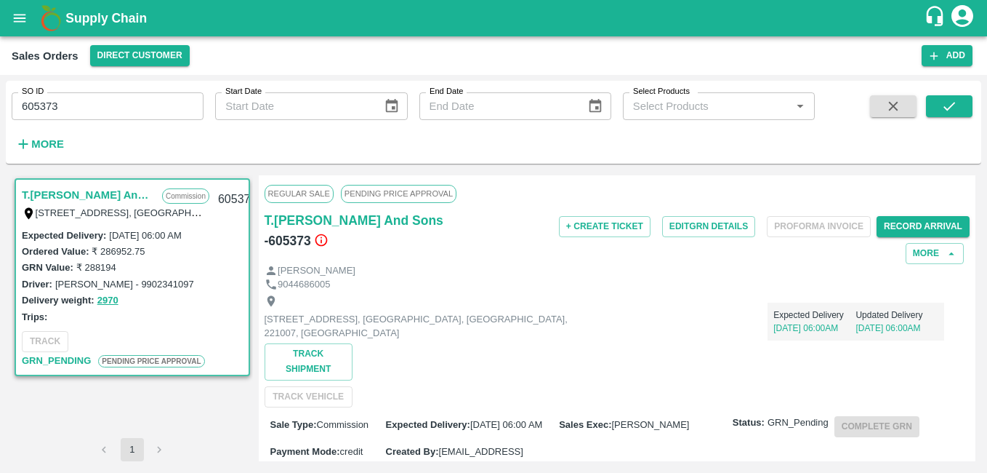
scroll to position [0, 0]
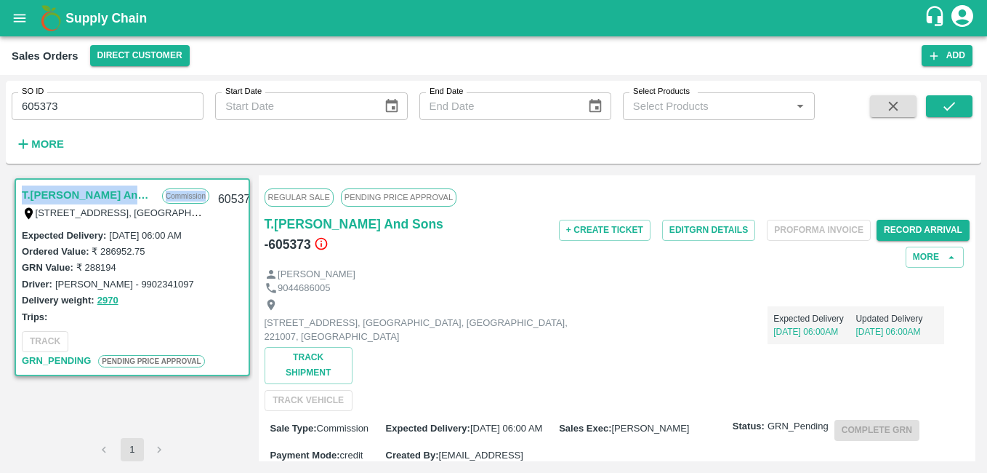
drag, startPoint x: 10, startPoint y: 172, endPoint x: 17, endPoint y: 204, distance: 32.8
click at [20, 205] on div "T.Kishore Kapoor And Sons Commission Shop No B 27 , , Pahariya fruit mandi, Pah…" at bounding box center [494, 317] width 976 height 297
click at [4, 182] on div "SO ID 605373 SO ID Start Date Start Date End Date End Date Select Products Sele…" at bounding box center [493, 274] width 987 height 398
click at [292, 172] on div "T.Kishore Kapoor And Sons Commission Shop No B 27 , , Pahariya fruit mandi, Pah…" at bounding box center [494, 317] width 976 height 297
click at [76, 112] on input "605373" at bounding box center [108, 106] width 192 height 28
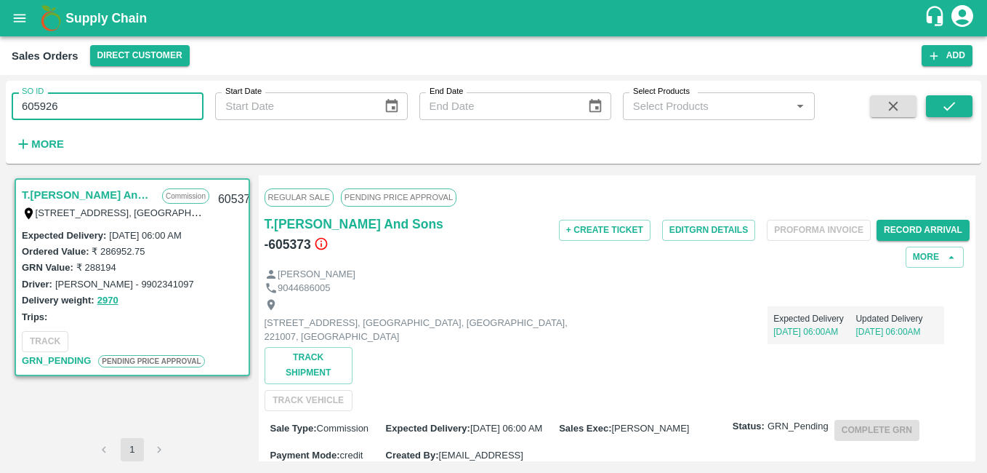
click at [954, 114] on icon "submit" at bounding box center [949, 106] width 16 height 16
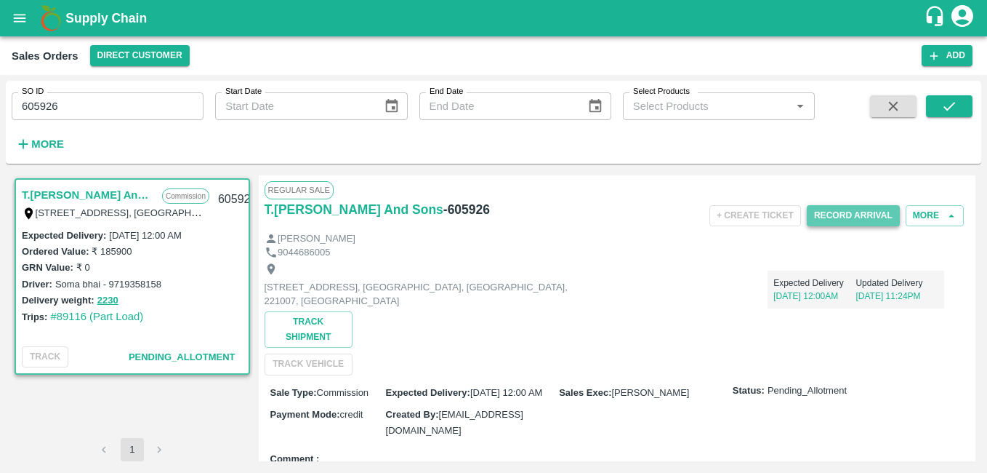
click at [836, 225] on button "Record Arrival" at bounding box center [853, 215] width 93 height 21
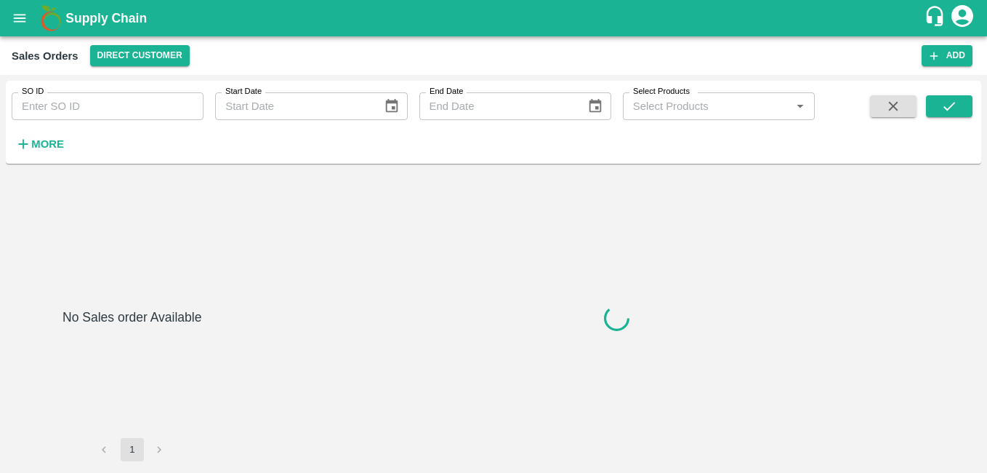
type input "60373"
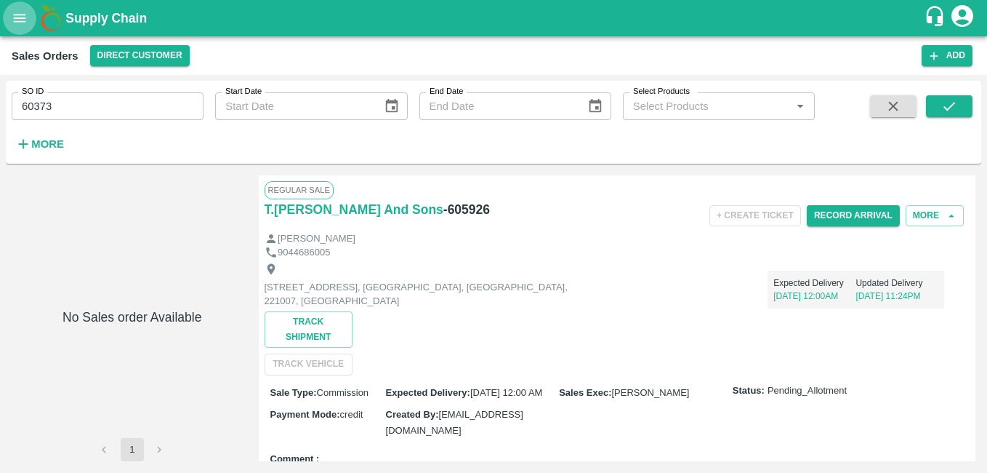
click at [18, 19] on icon "open drawer" at bounding box center [20, 18] width 16 height 16
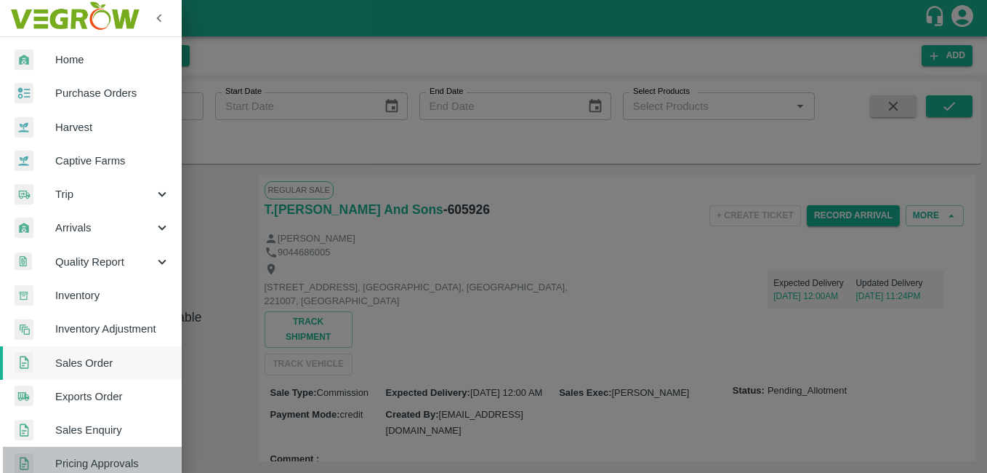
click at [100, 460] on span "Pricing Approvals" at bounding box center [112, 463] width 115 height 16
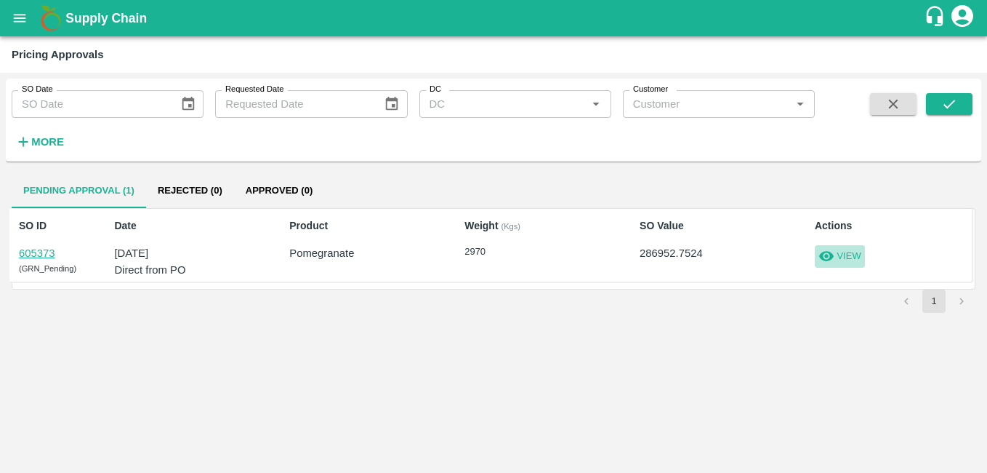
click at [853, 250] on p "View" at bounding box center [849, 256] width 24 height 14
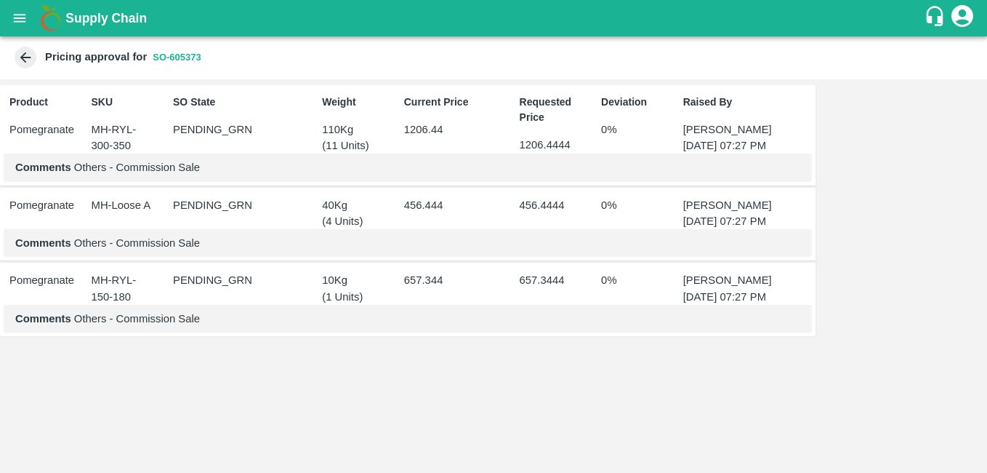
click at [23, 55] on icon at bounding box center [25, 57] width 11 height 11
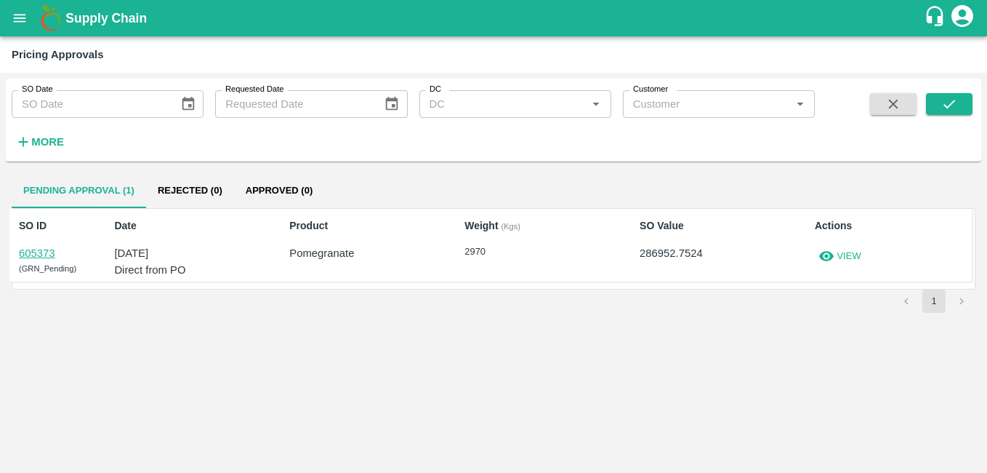
click at [34, 252] on link "605373" at bounding box center [37, 253] width 36 height 12
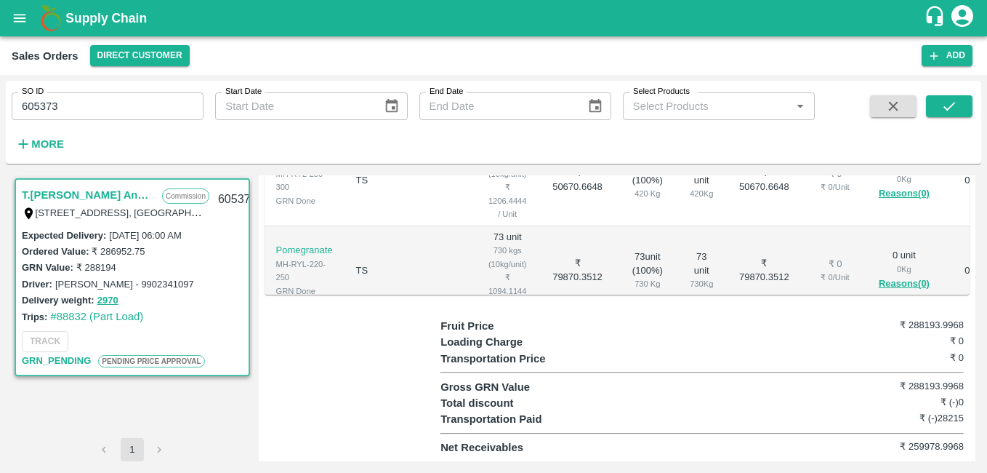
scroll to position [541, 0]
click at [63, 110] on input "605373" at bounding box center [108, 106] width 192 height 28
click at [953, 109] on icon "submit" at bounding box center [949, 106] width 16 height 16
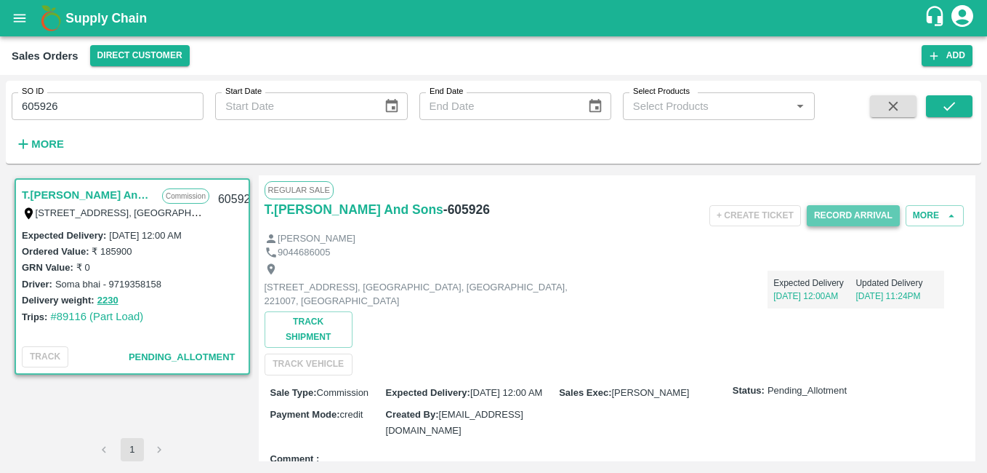
click at [874, 212] on button "Record Arrival" at bounding box center [853, 215] width 93 height 21
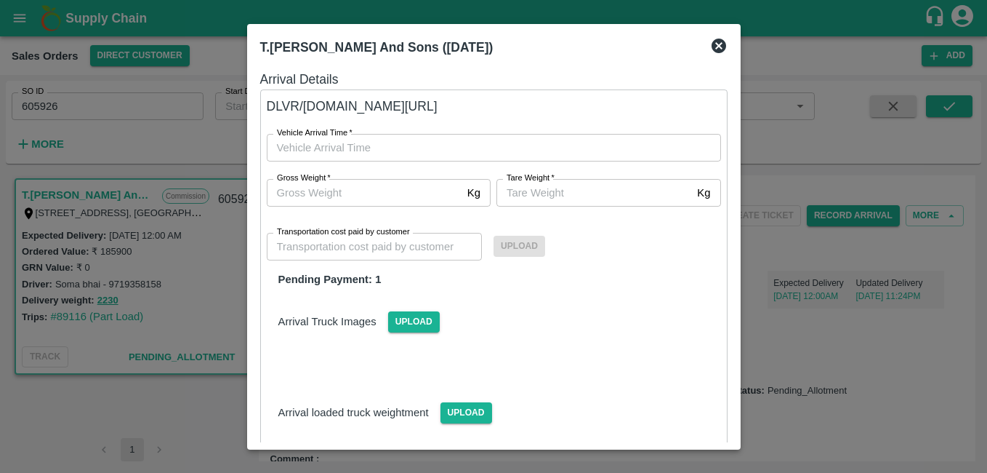
click at [722, 44] on icon at bounding box center [719, 46] width 15 height 15
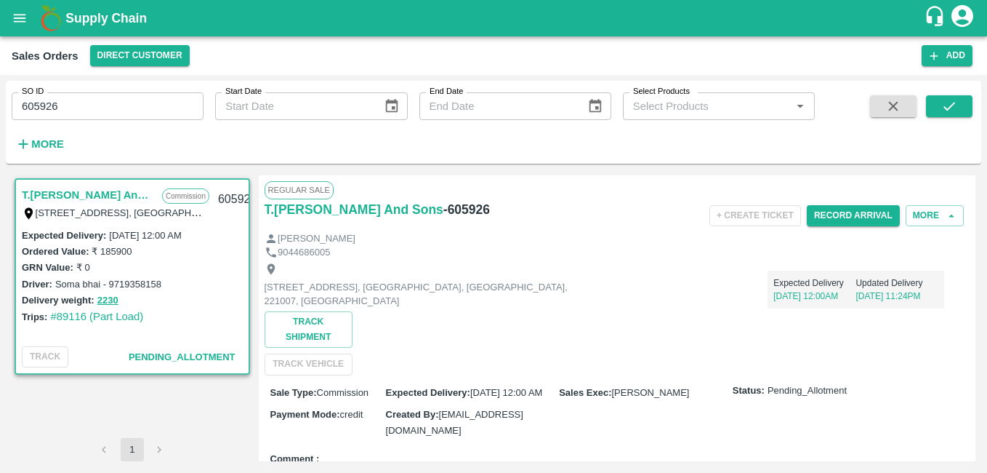
click at [71, 97] on input "605926" at bounding box center [108, 106] width 192 height 28
type input "605373"
click at [963, 111] on button "submit" at bounding box center [949, 106] width 47 height 22
